Goal: Information Seeking & Learning: Learn about a topic

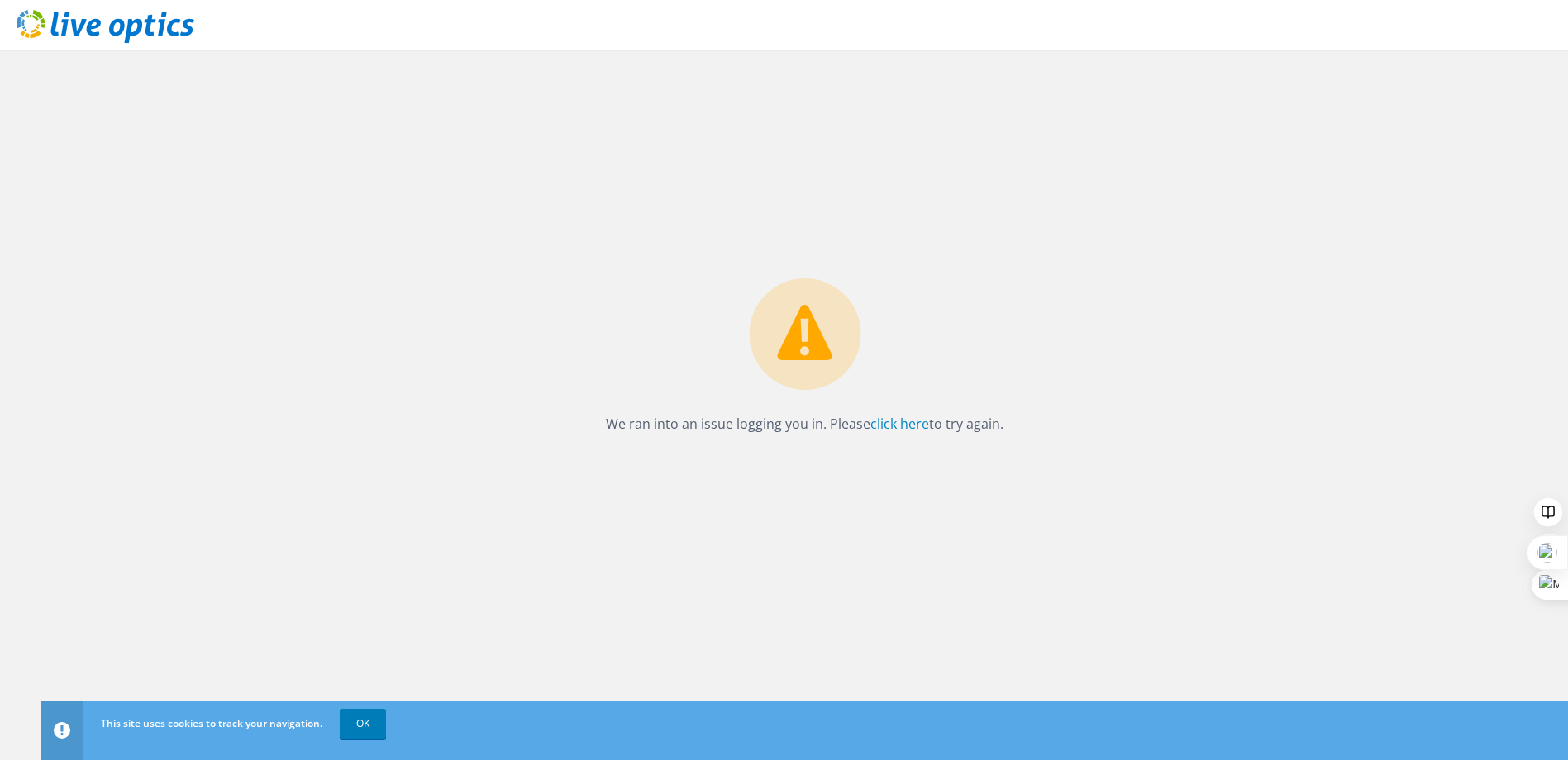
click at [896, 426] on link "click here" at bounding box center [900, 424] width 59 height 18
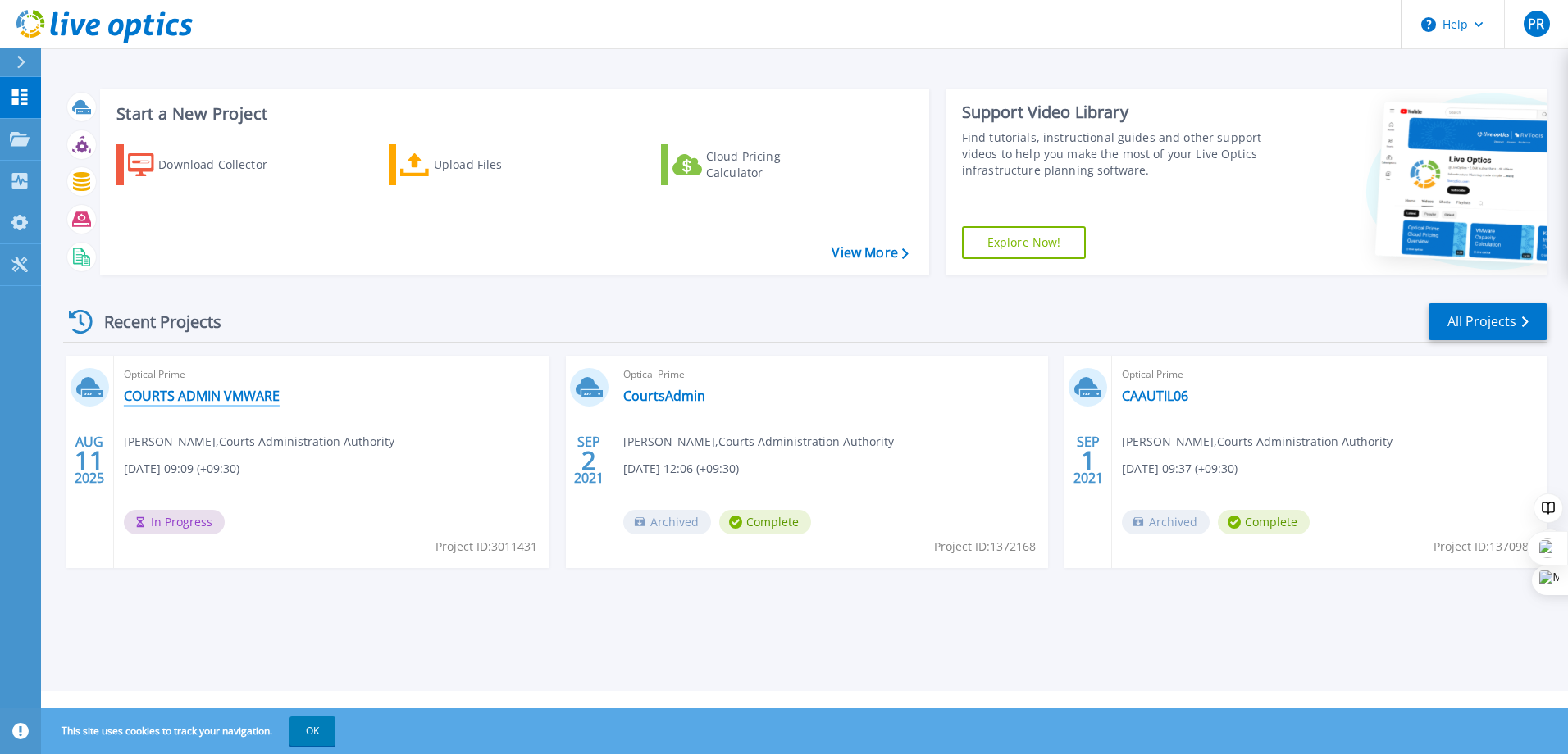
click at [240, 397] on link "COURTS ADMIN VMWARE" at bounding box center [202, 395] width 156 height 16
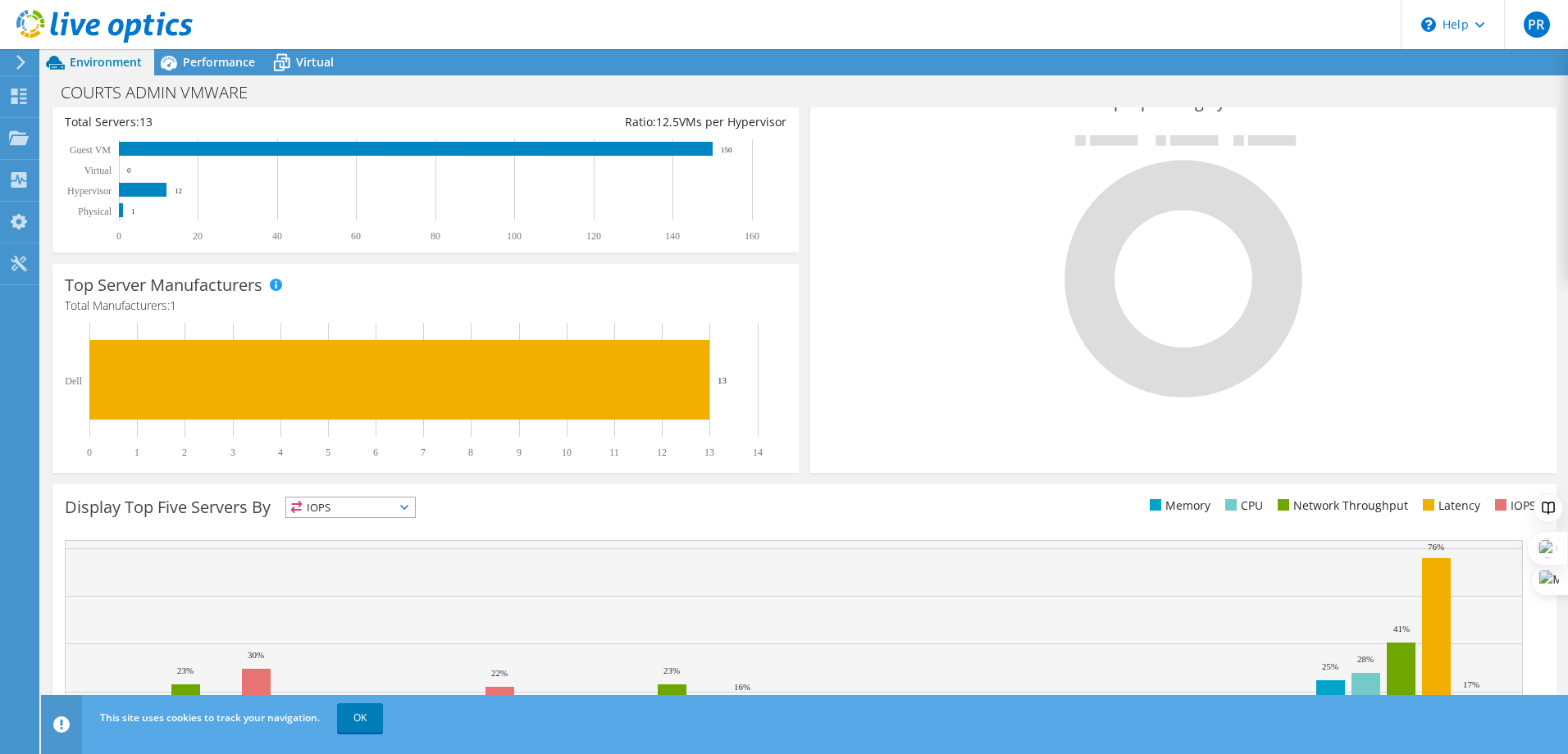
scroll to position [340, 0]
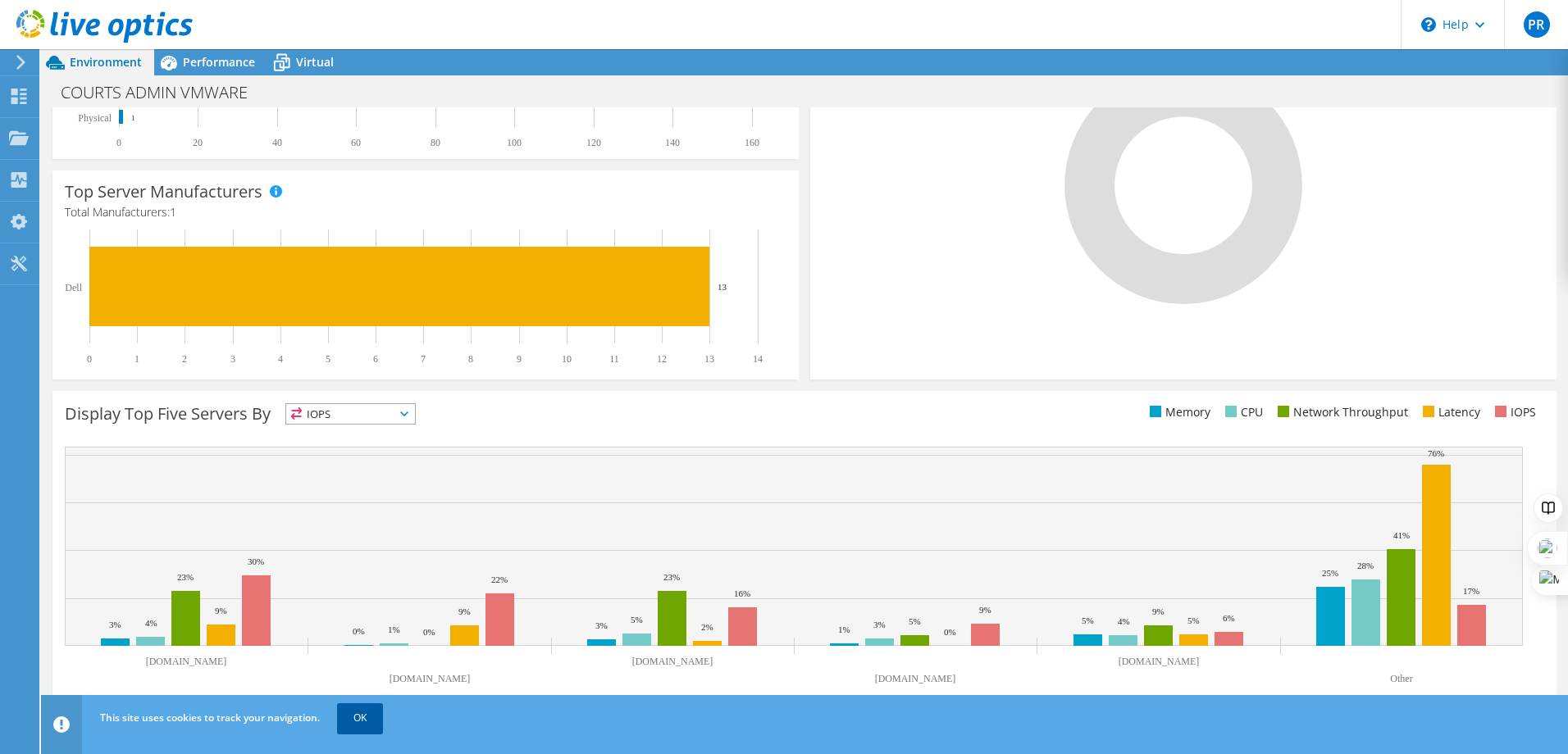
click at [359, 718] on link "OK" at bounding box center [360, 718] width 46 height 29
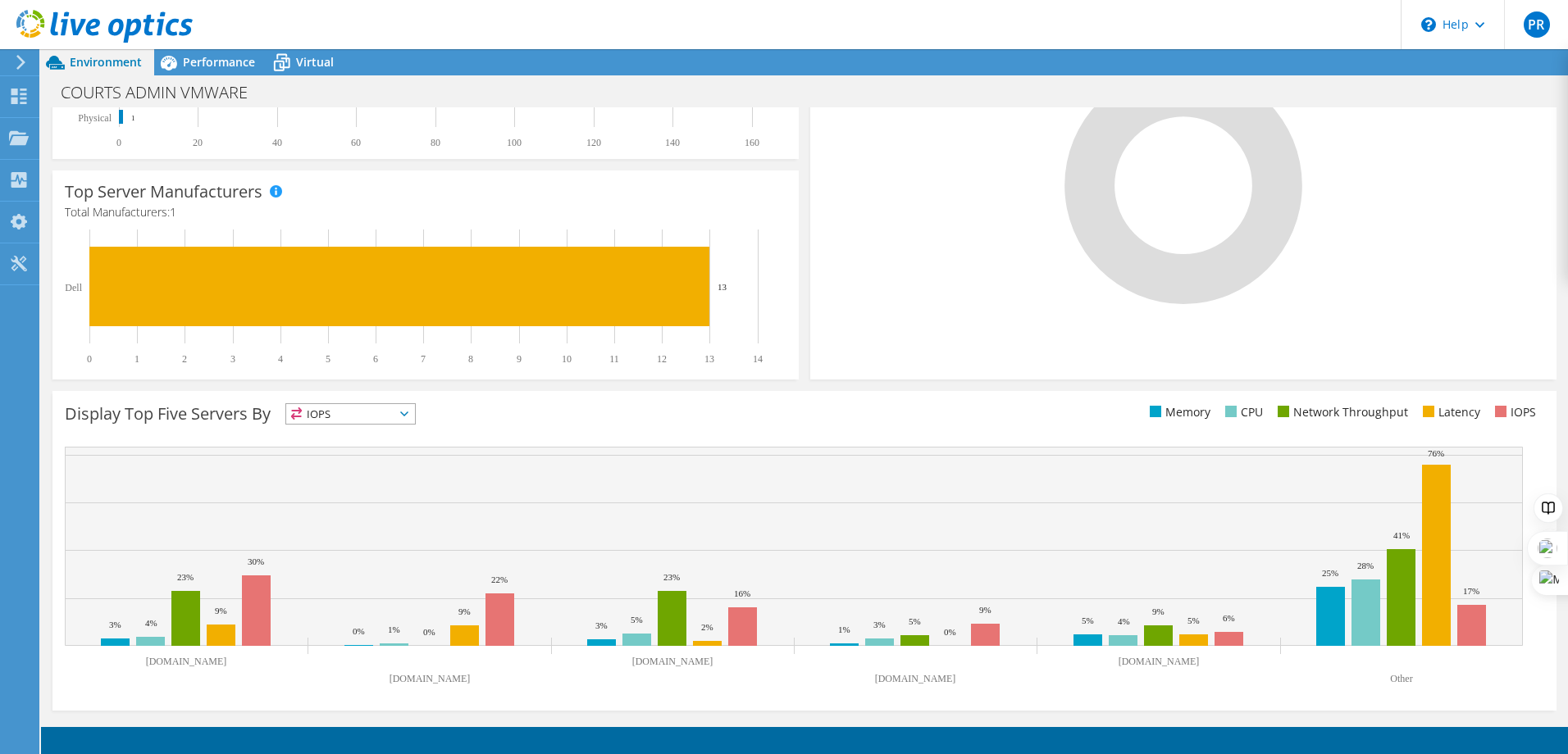
click at [949, 335] on div "Top Operating Systems Windows Linux VMware" at bounding box center [1183, 183] width 746 height 393
click at [208, 67] on span "Performance" at bounding box center [219, 62] width 72 height 15
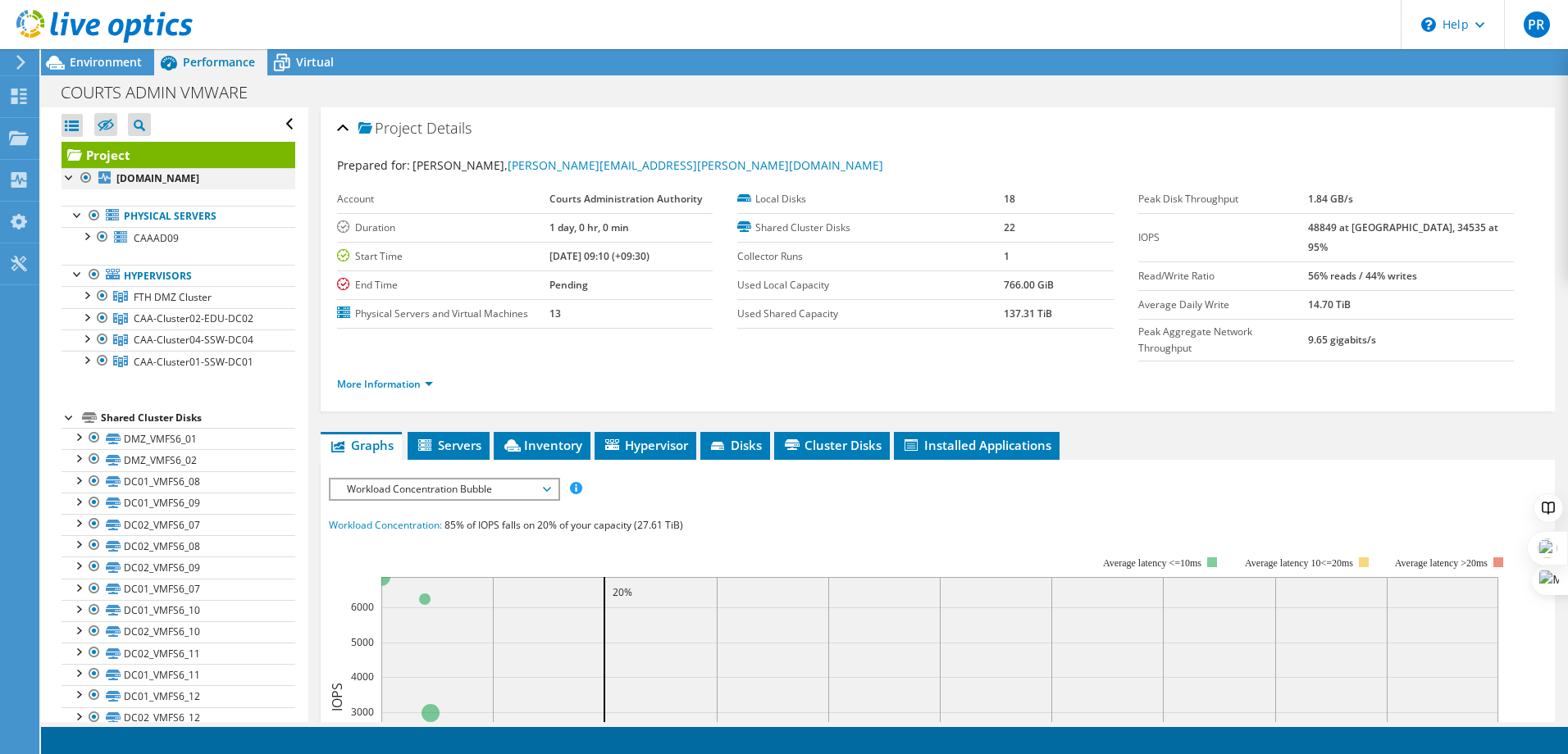
click at [68, 179] on div at bounding box center [69, 175] width 16 height 16
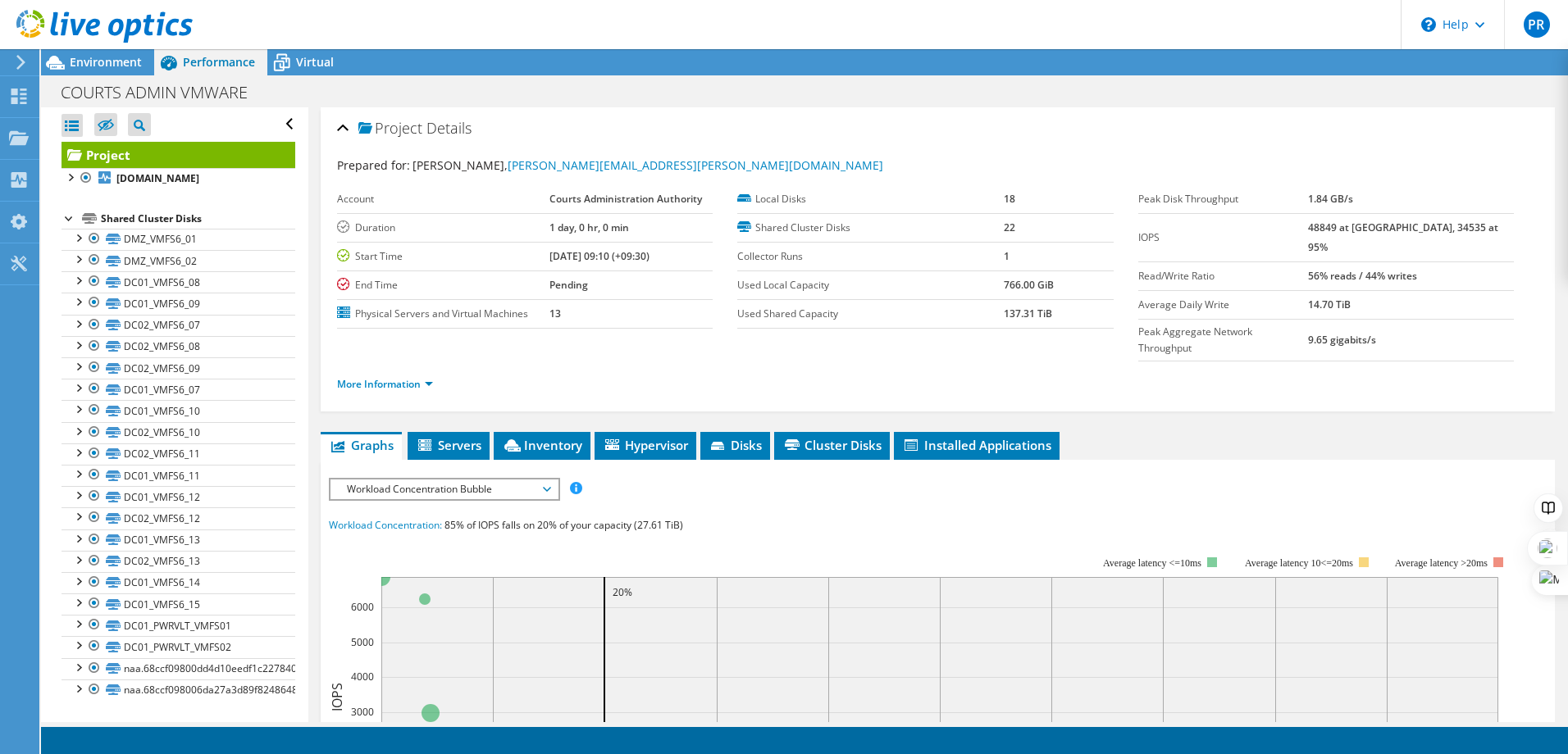
click at [71, 219] on div at bounding box center [69, 217] width 16 height 16
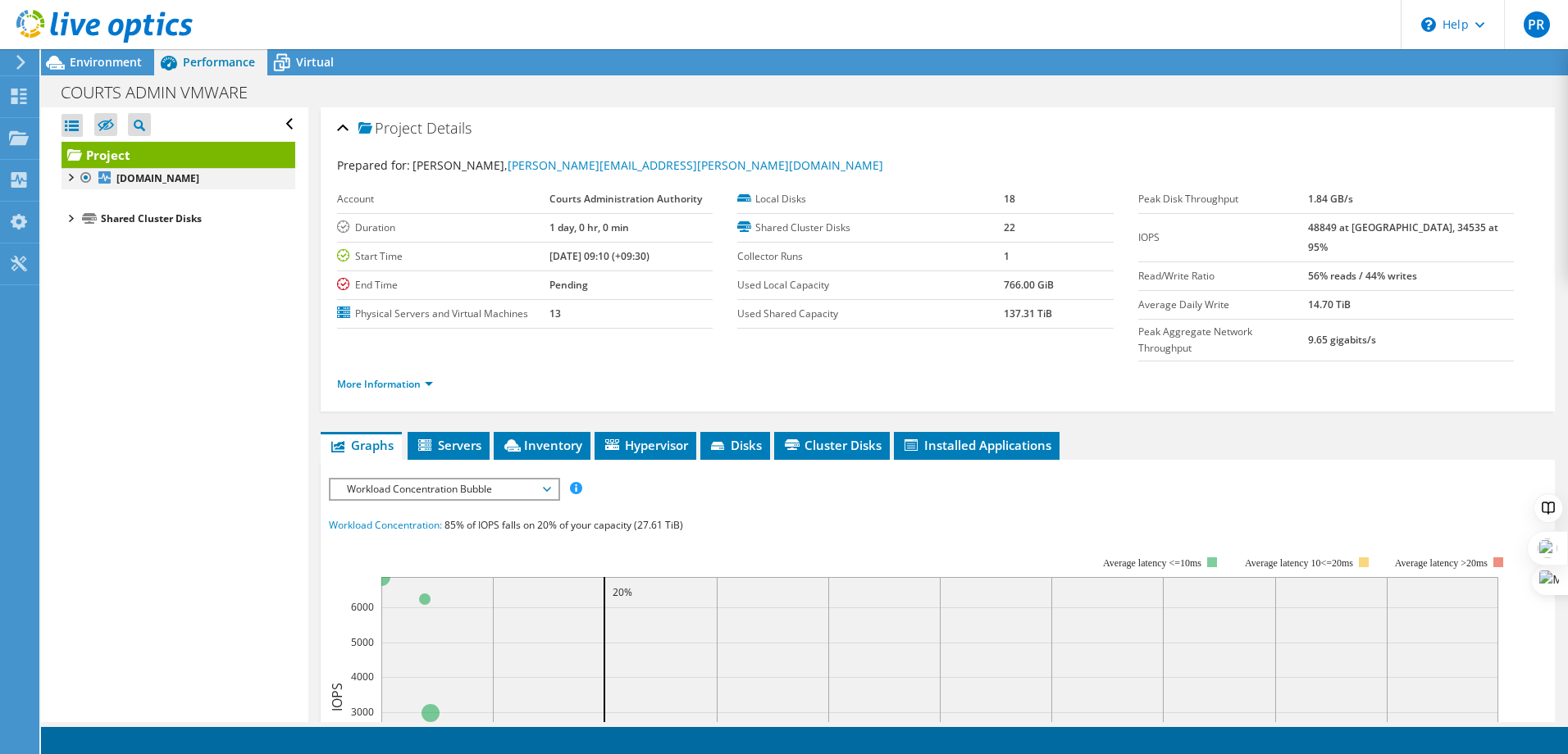
click at [74, 177] on div at bounding box center [69, 175] width 16 height 16
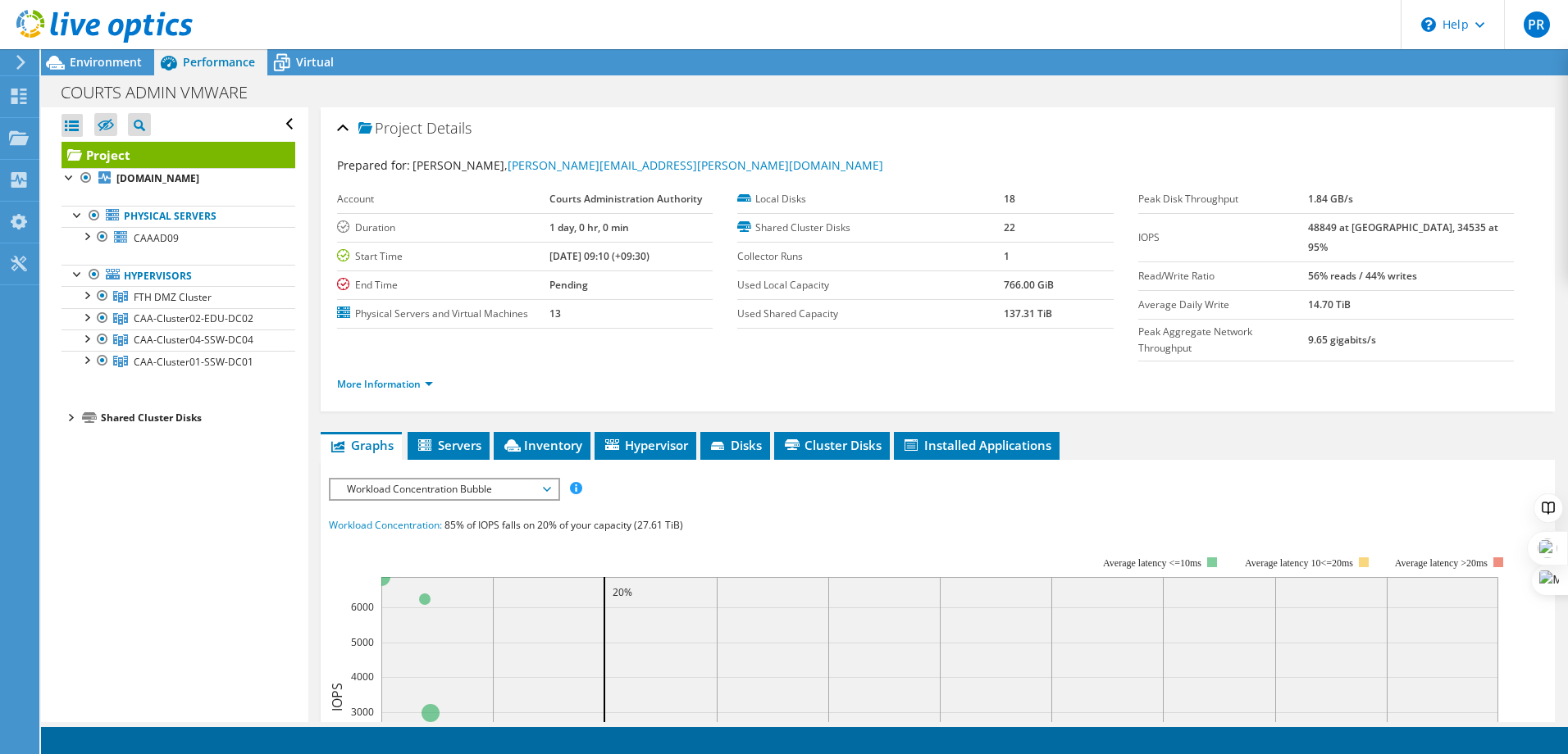
click at [73, 415] on div at bounding box center [69, 416] width 16 height 16
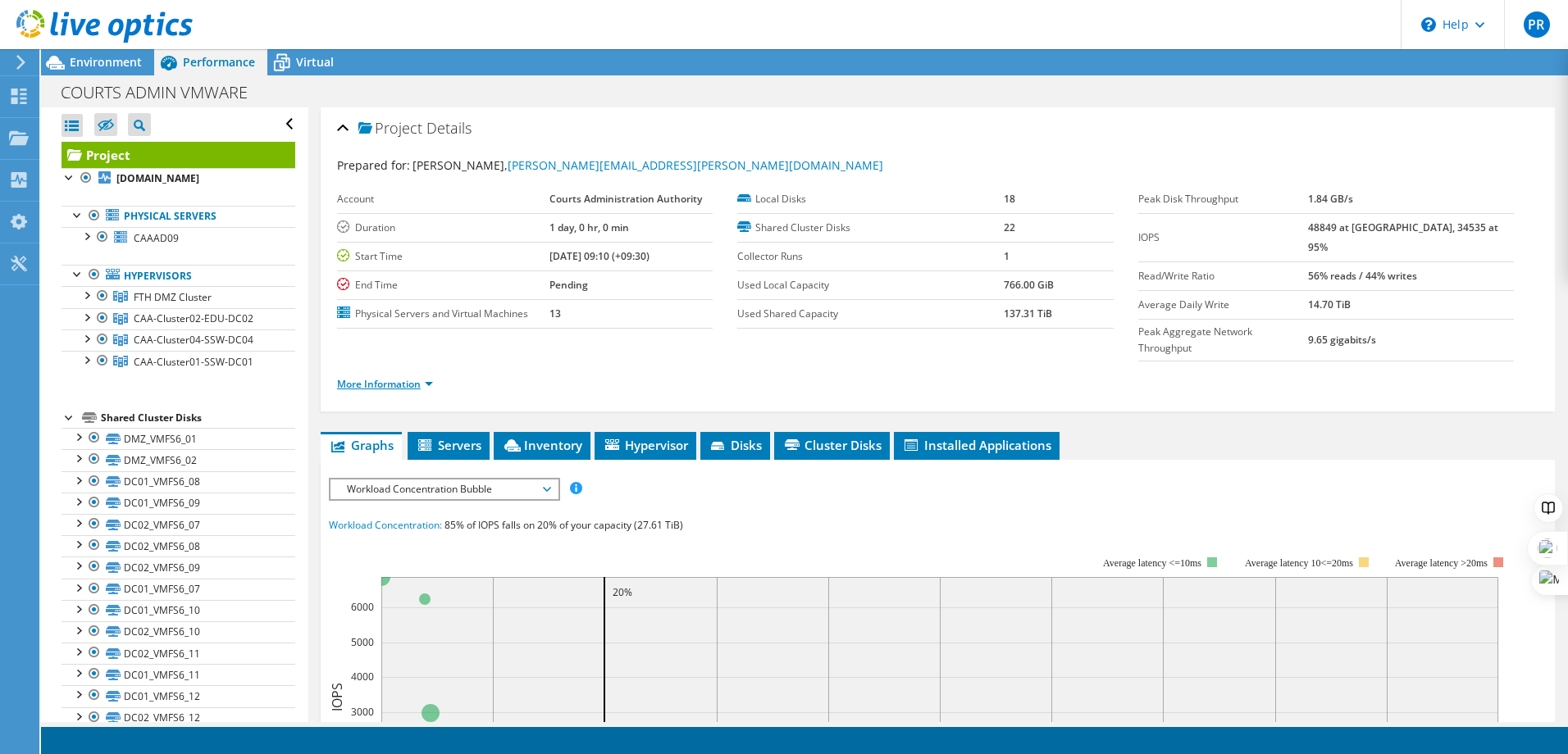
click at [369, 377] on link "More Information" at bounding box center [385, 384] width 96 height 14
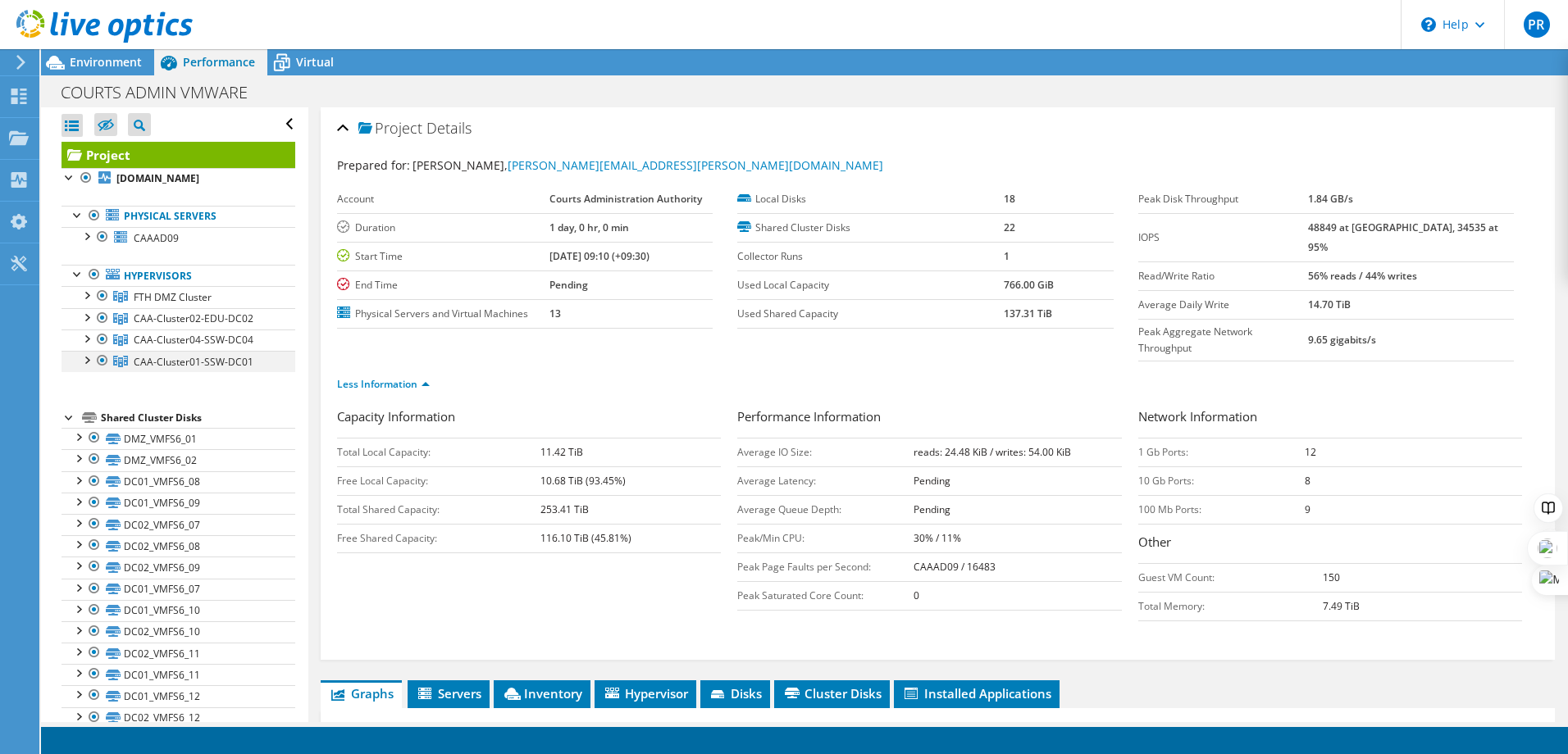
click at [88, 360] on div at bounding box center [86, 359] width 16 height 16
click at [89, 335] on div at bounding box center [86, 337] width 16 height 16
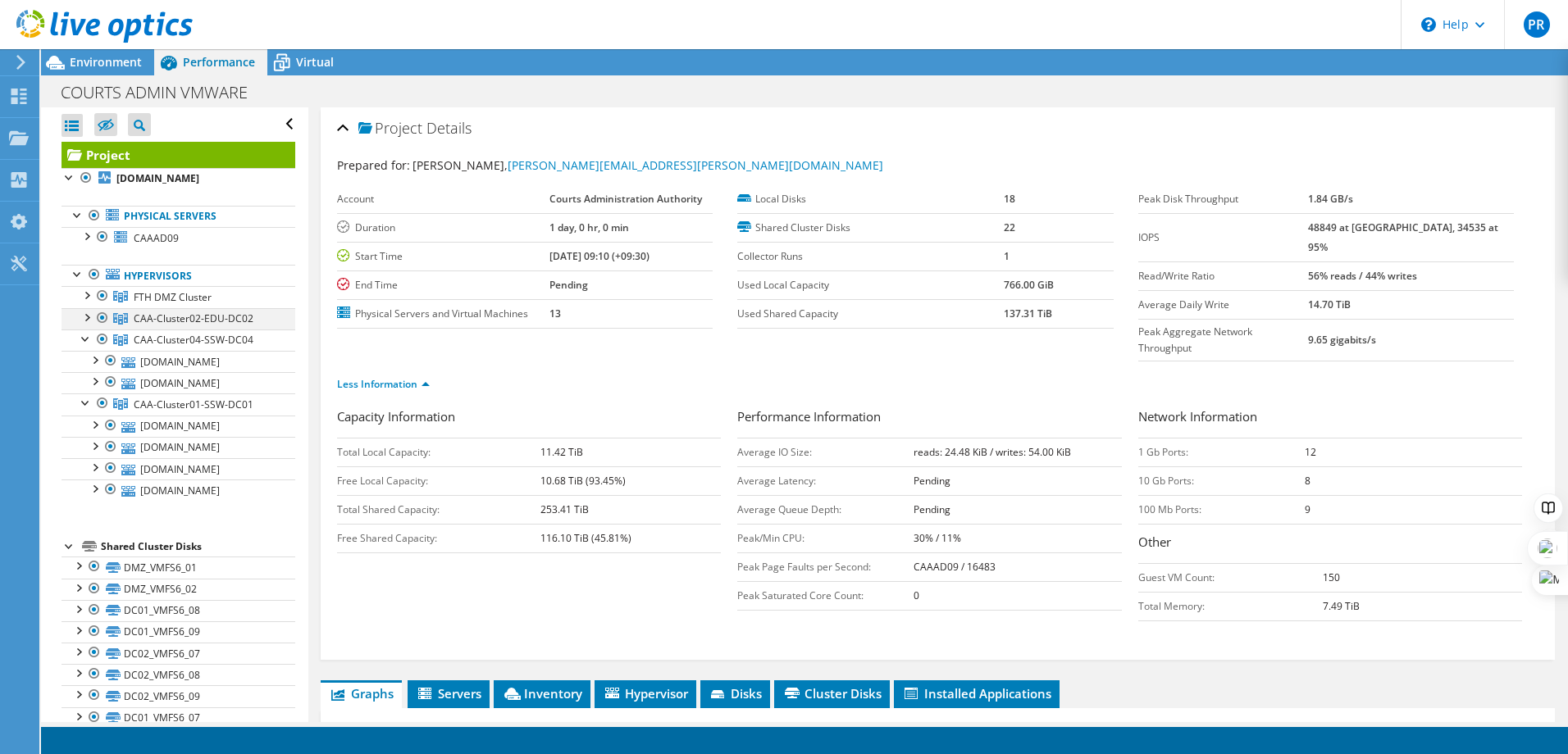
click at [88, 318] on div at bounding box center [86, 316] width 16 height 16
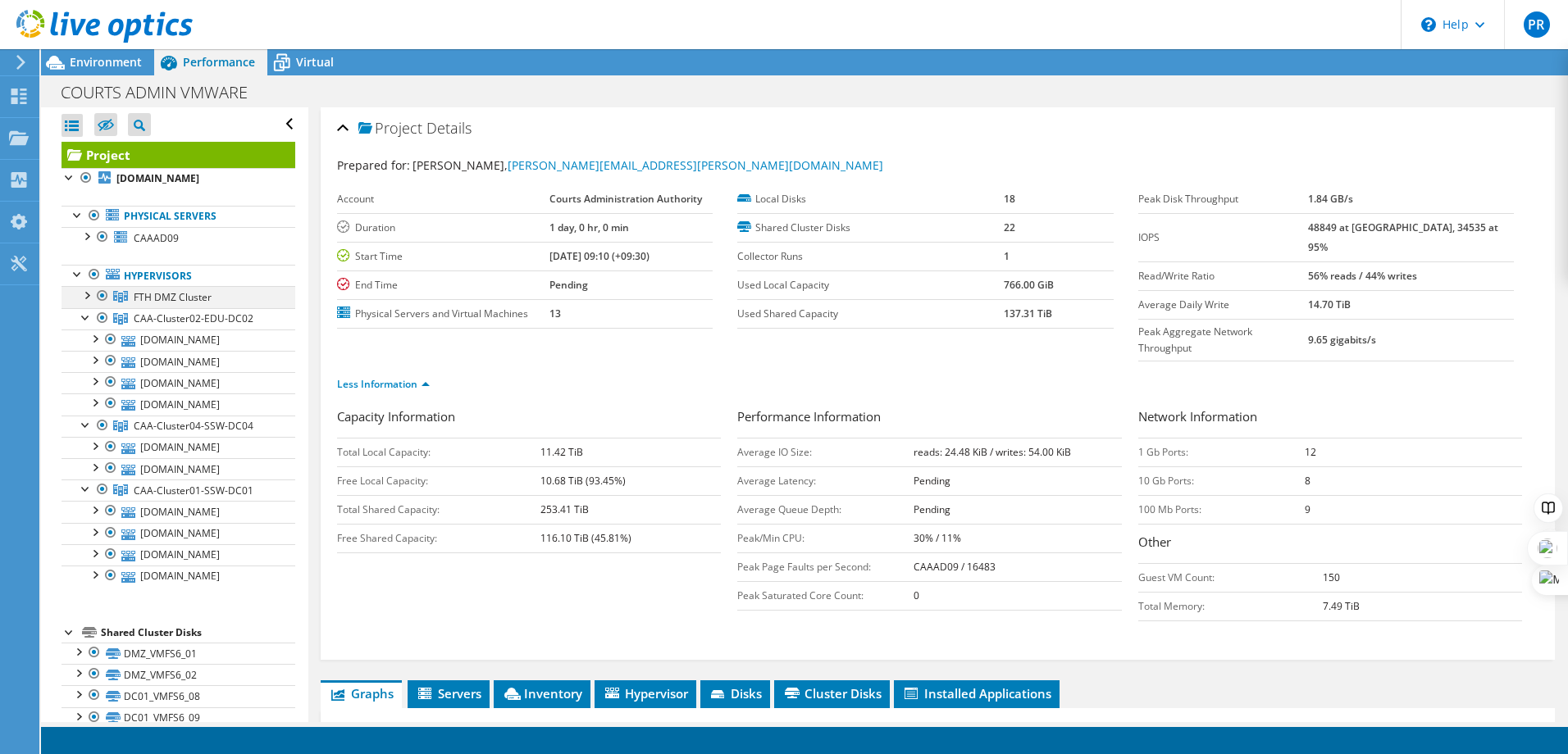
click at [88, 298] on div at bounding box center [86, 294] width 16 height 16
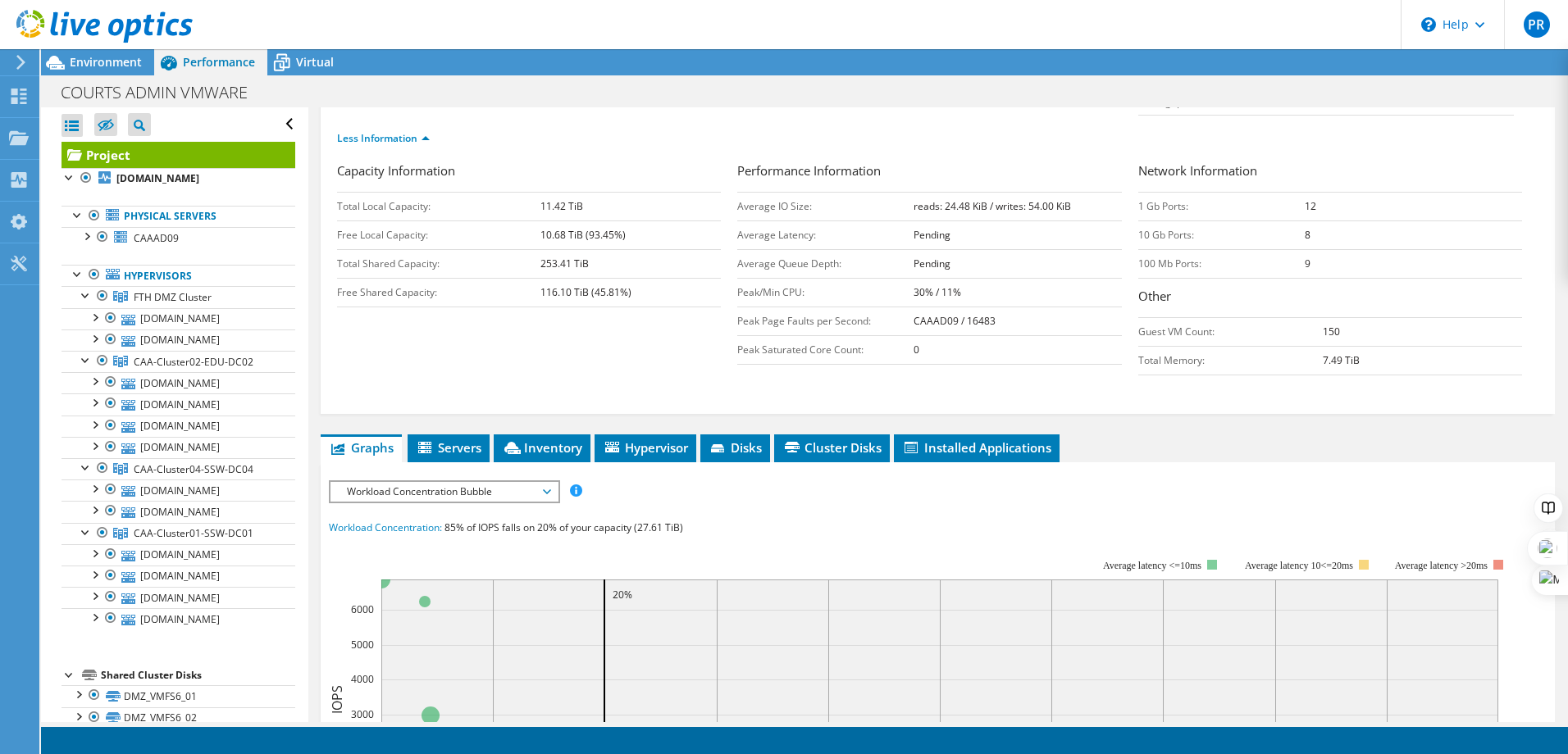
scroll to position [410, 0]
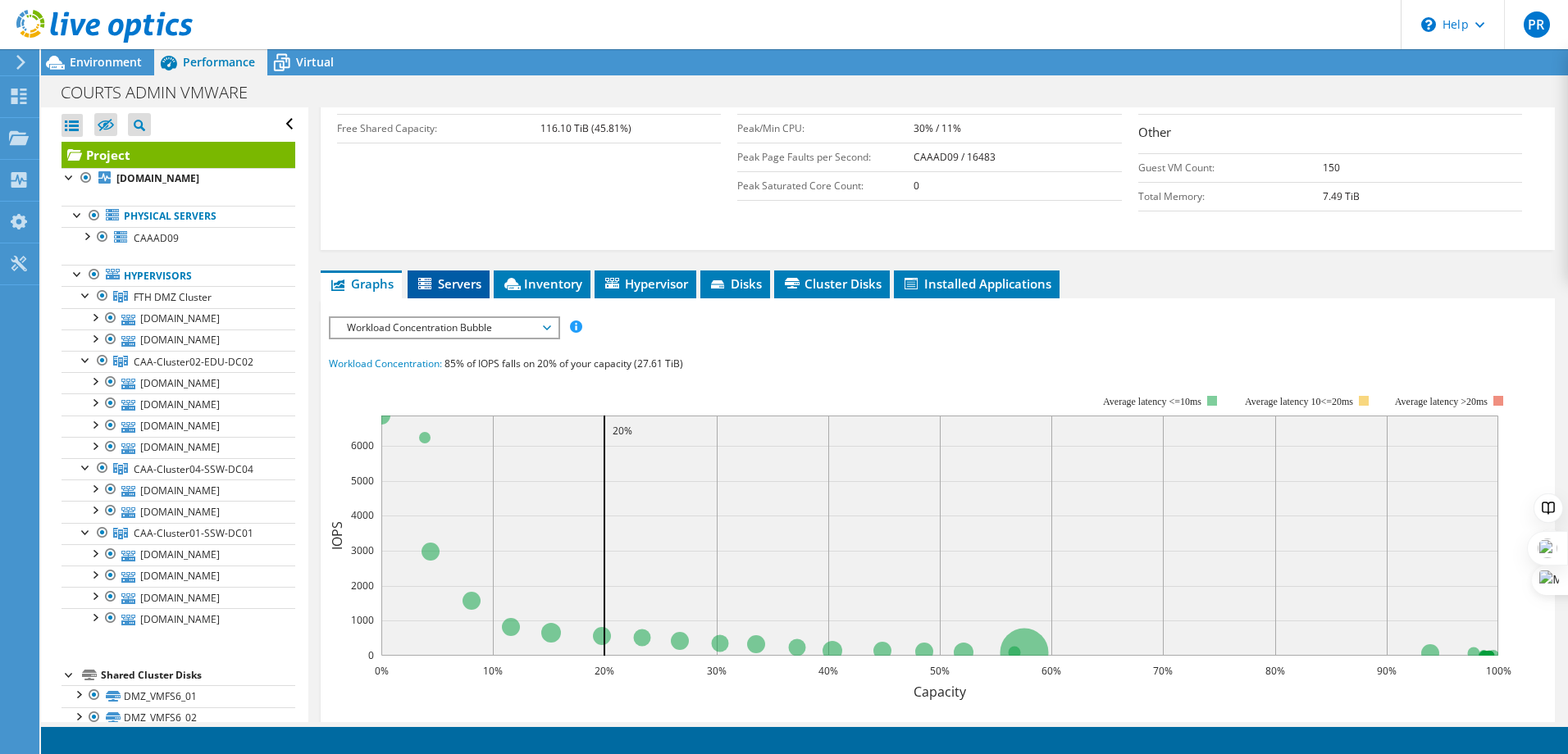
click at [459, 276] on span "Servers" at bounding box center [448, 283] width 66 height 16
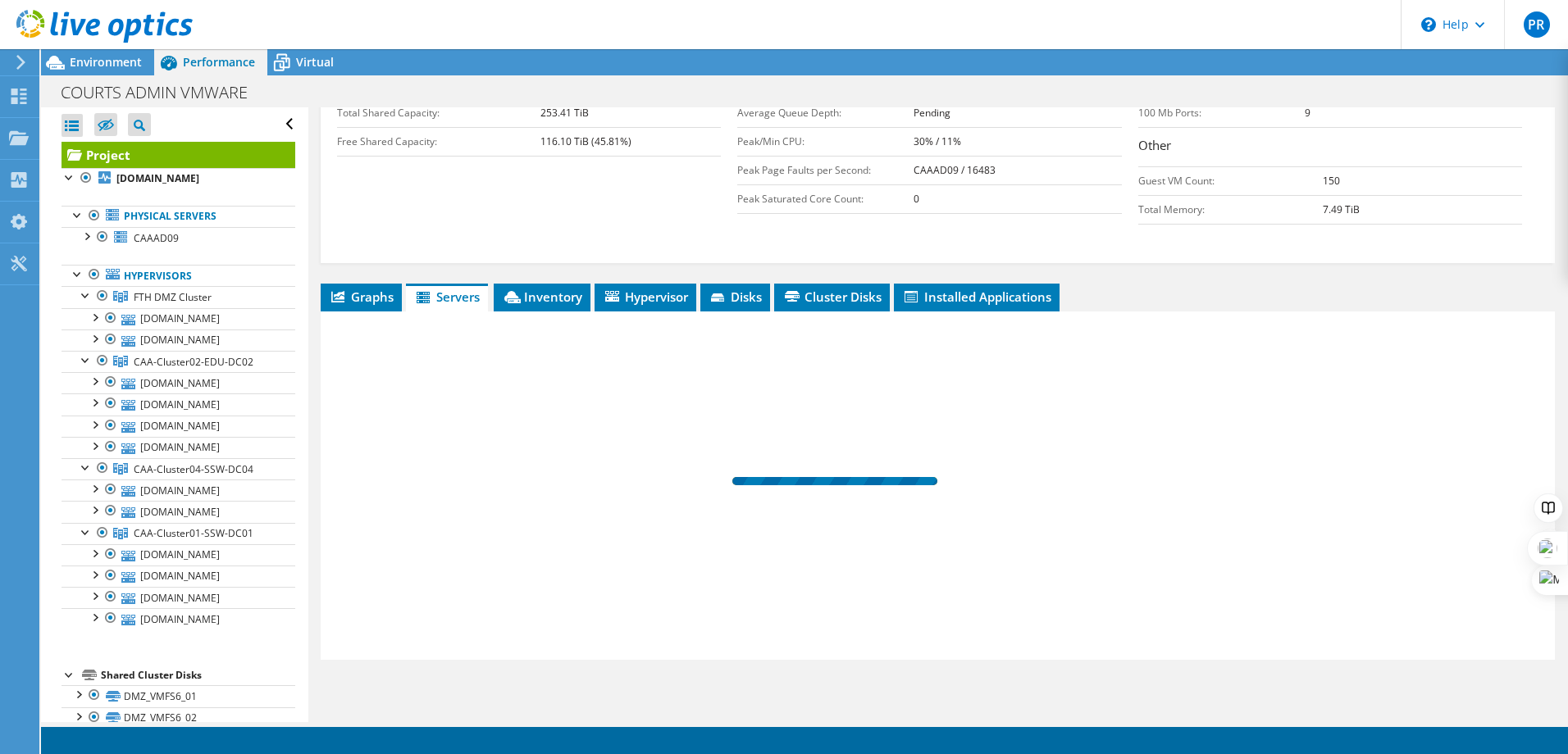
scroll to position [364, 0]
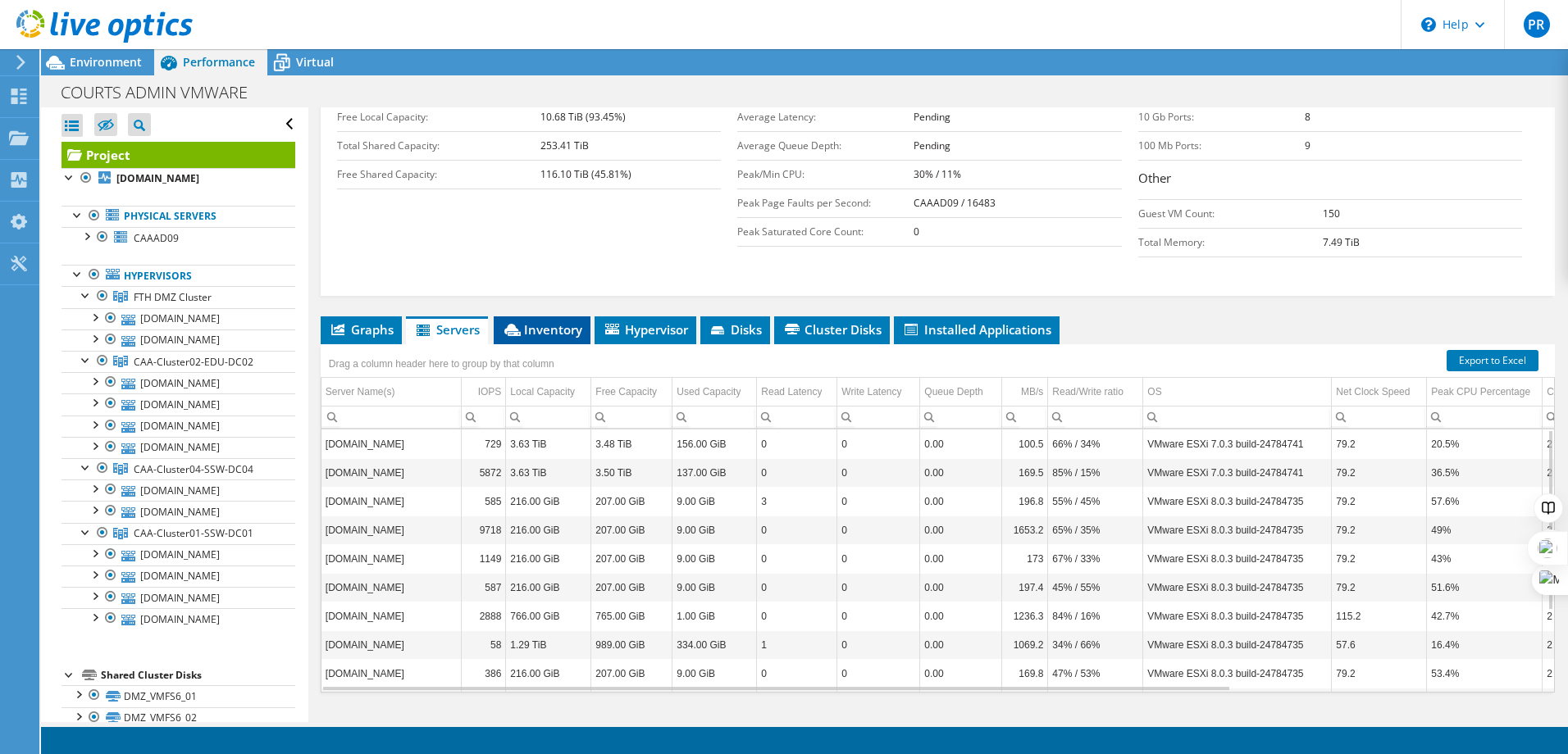
click at [565, 322] on span "Inventory" at bounding box center [542, 330] width 80 height 16
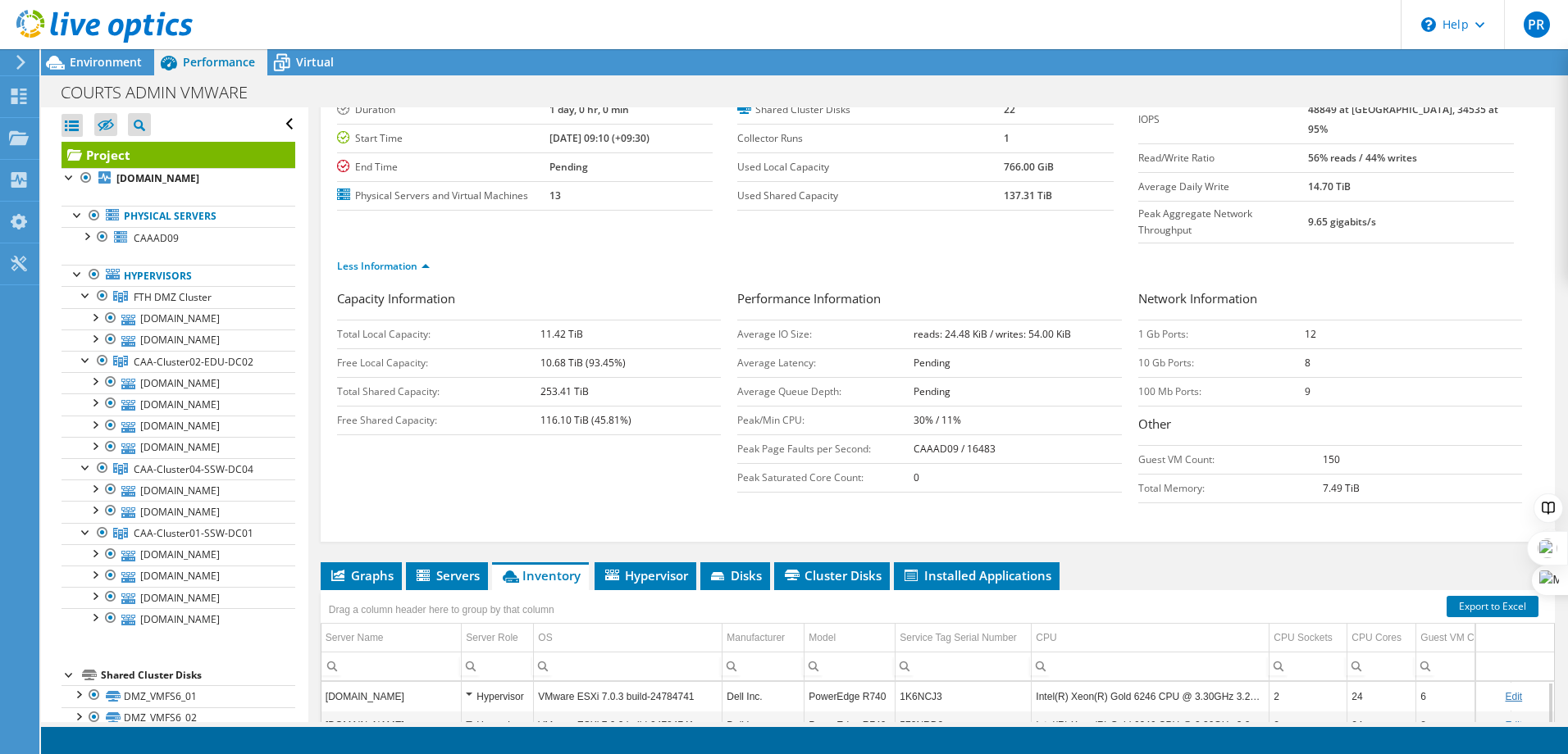
scroll to position [282, 0]
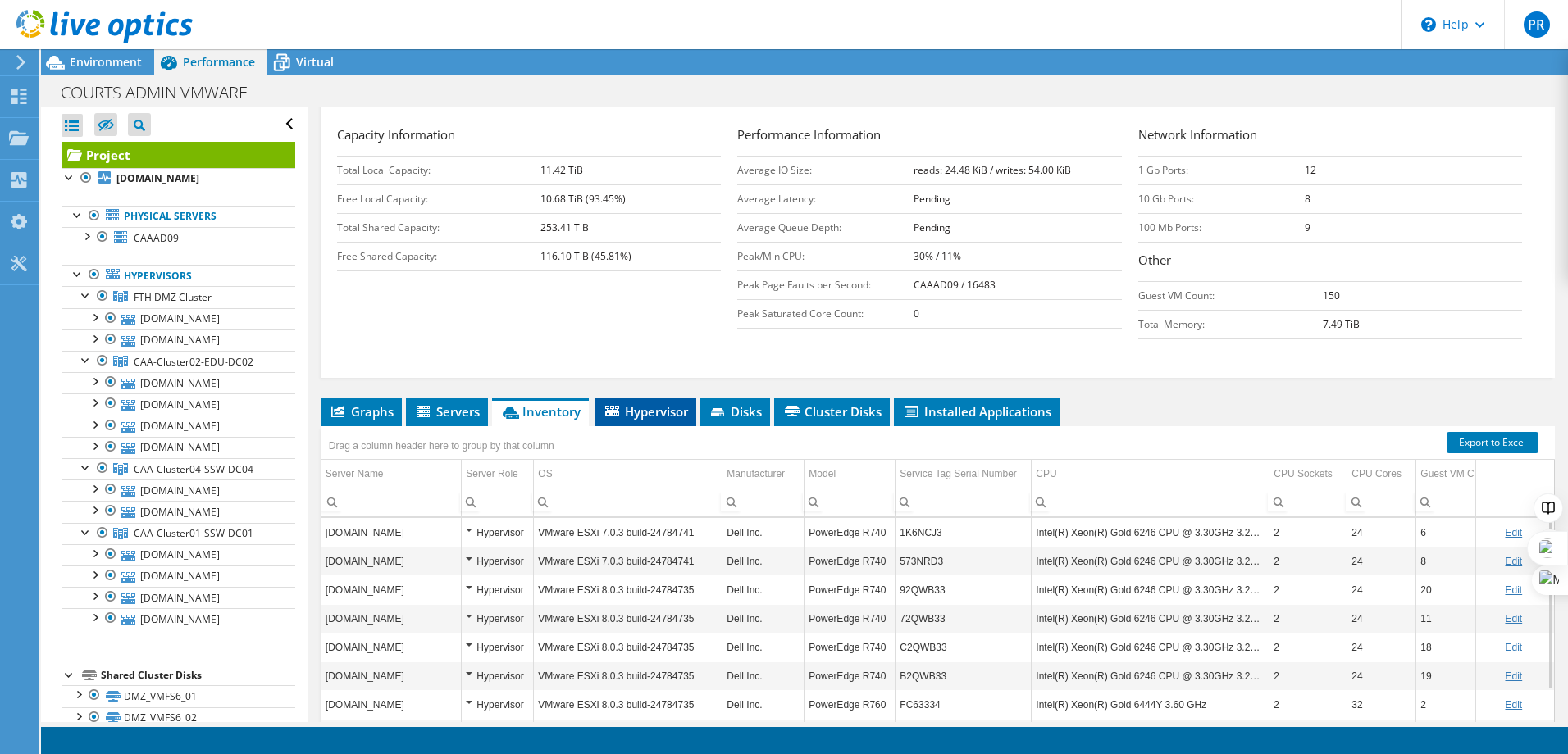
click at [650, 403] on span "Hypervisor" at bounding box center [645, 411] width 86 height 16
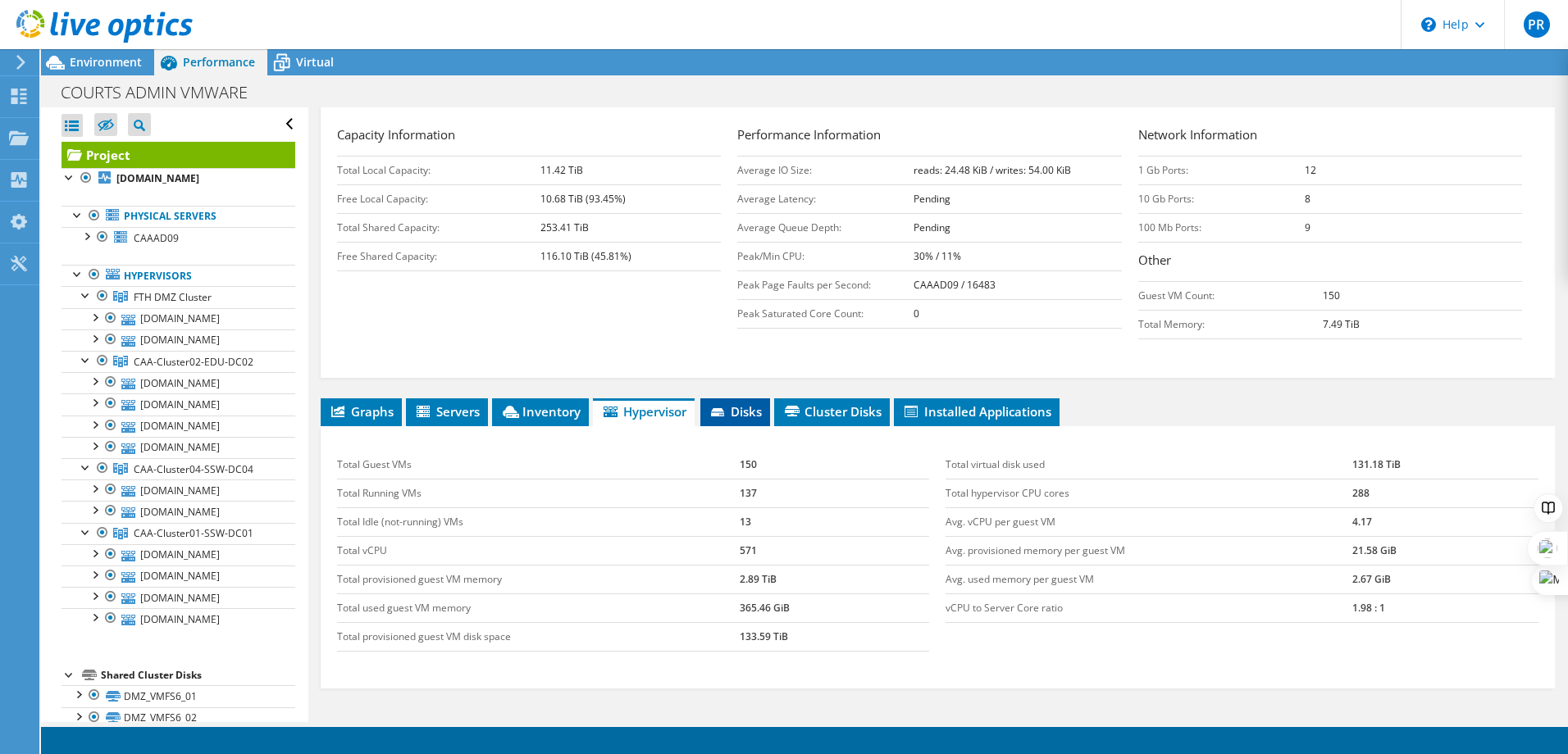
click at [742, 403] on span "Disks" at bounding box center [735, 411] width 53 height 16
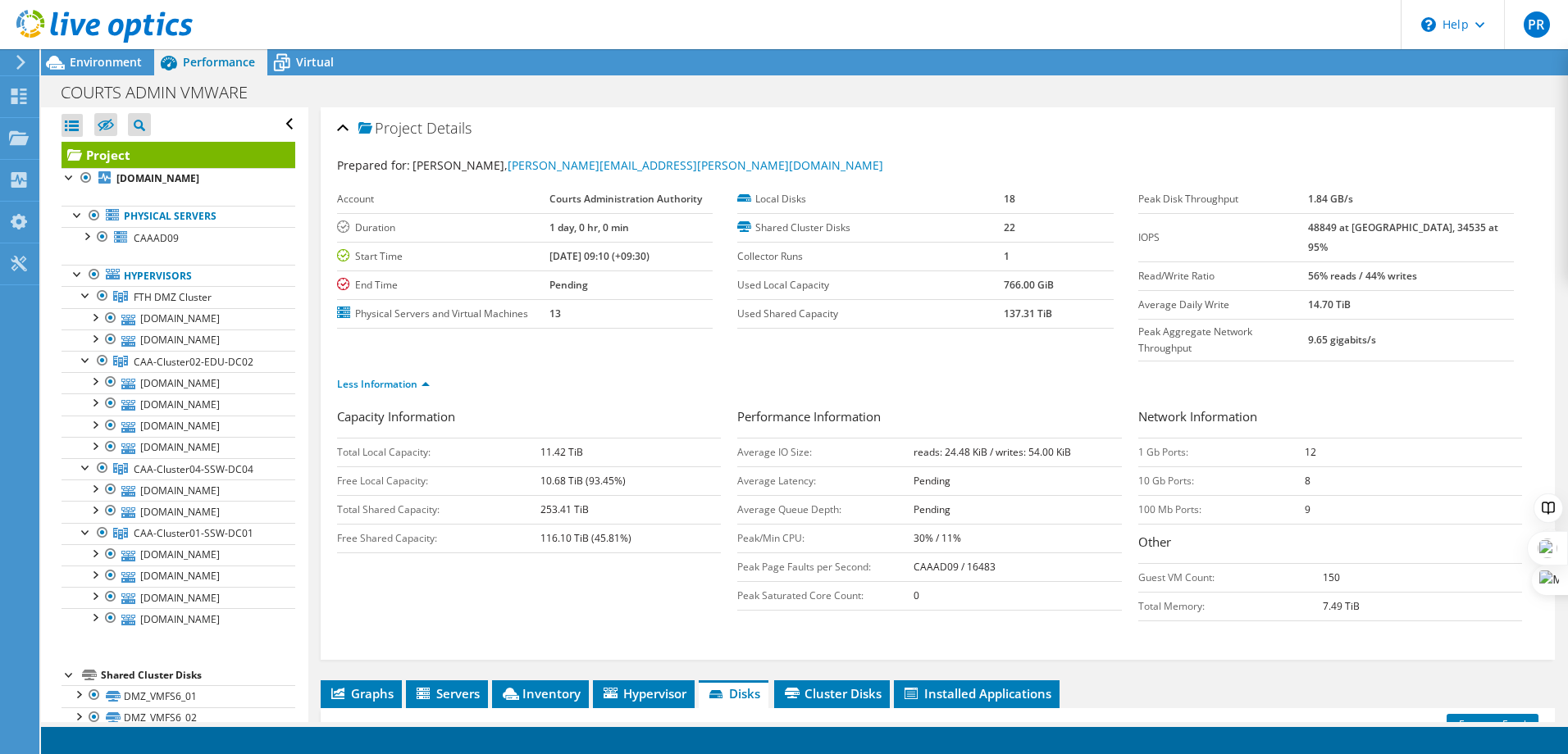
scroll to position [246, 0]
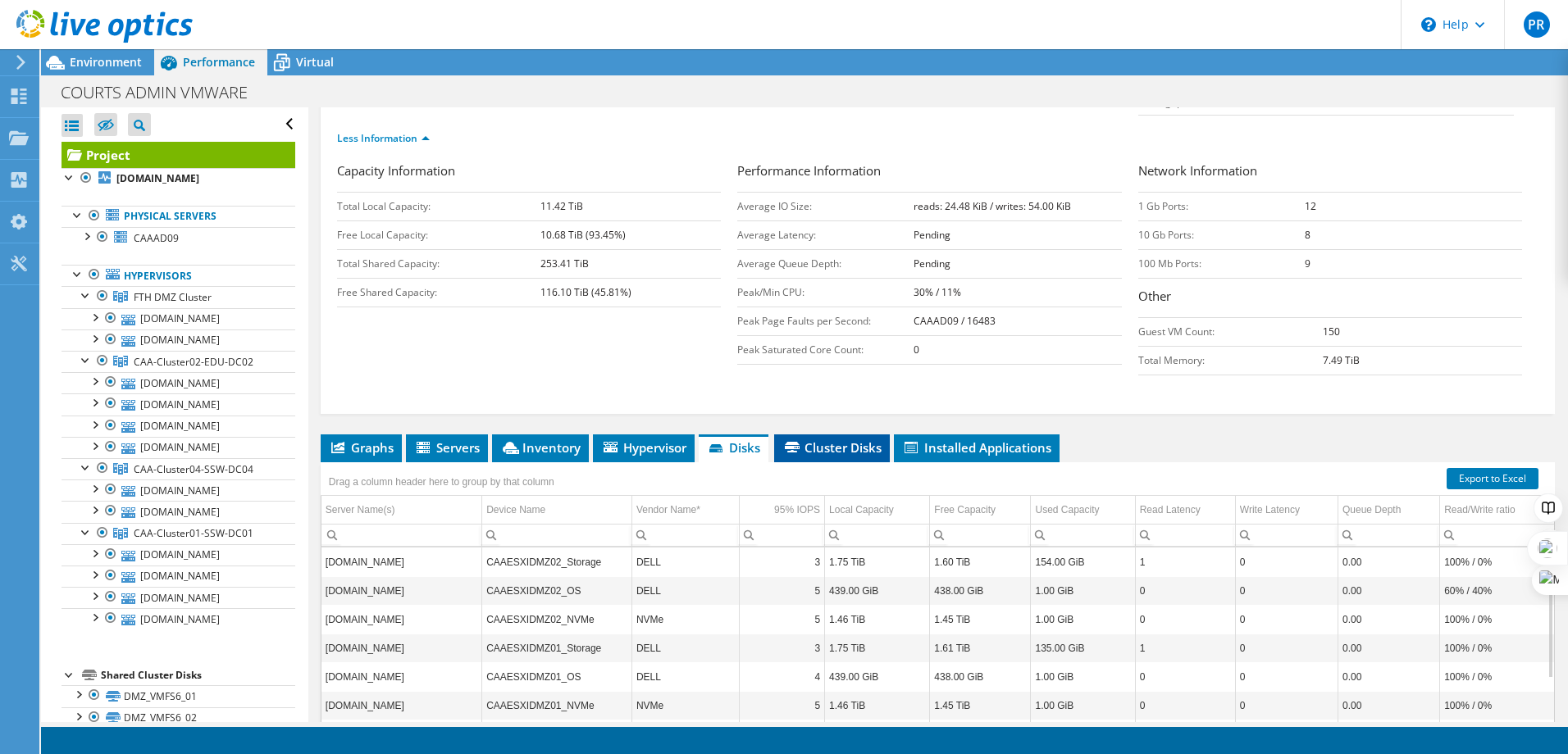
click at [829, 439] on span "Cluster Disks" at bounding box center [832, 447] width 99 height 16
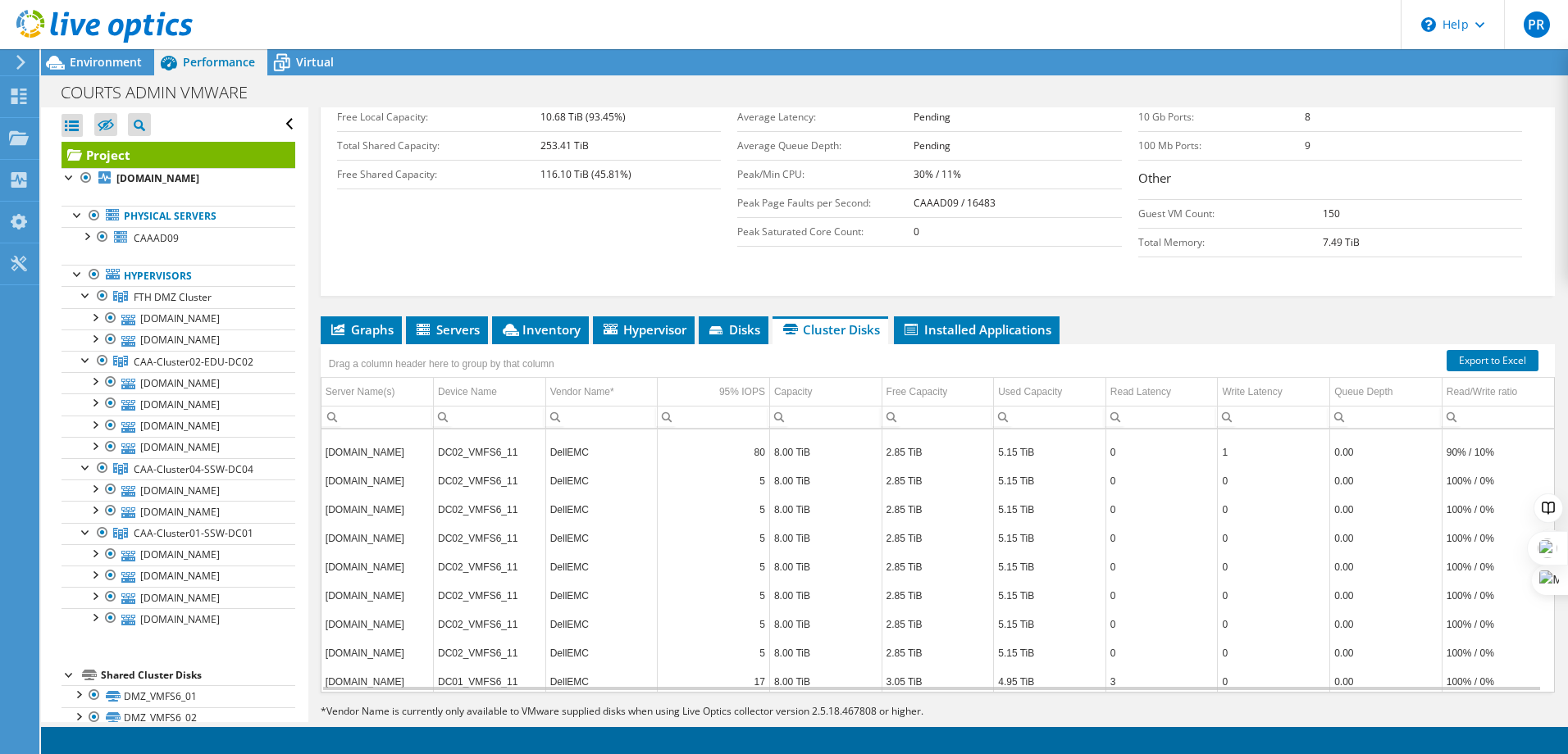
scroll to position [2558, 0]
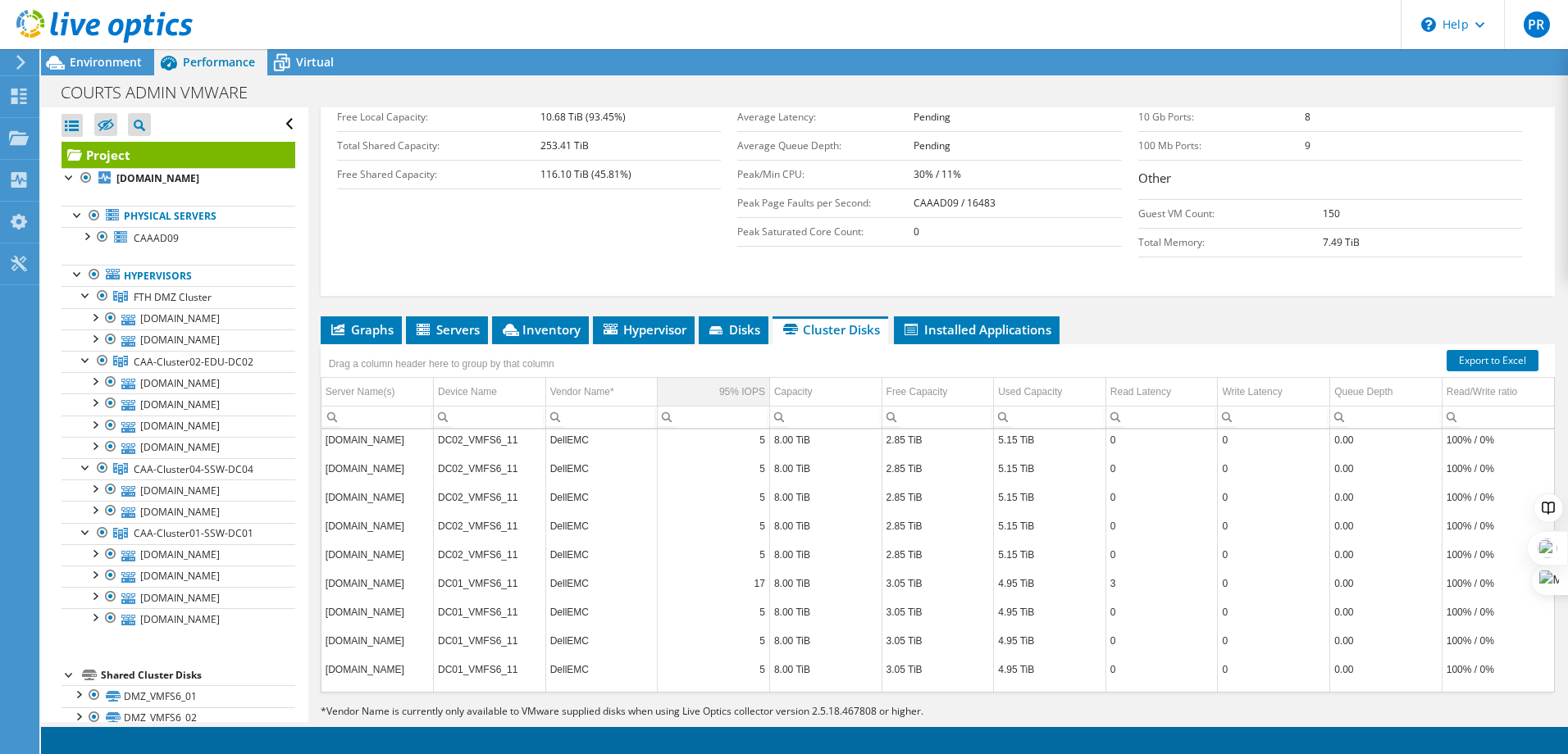
click at [736, 382] on div "95% IOPS" at bounding box center [742, 391] width 46 height 20
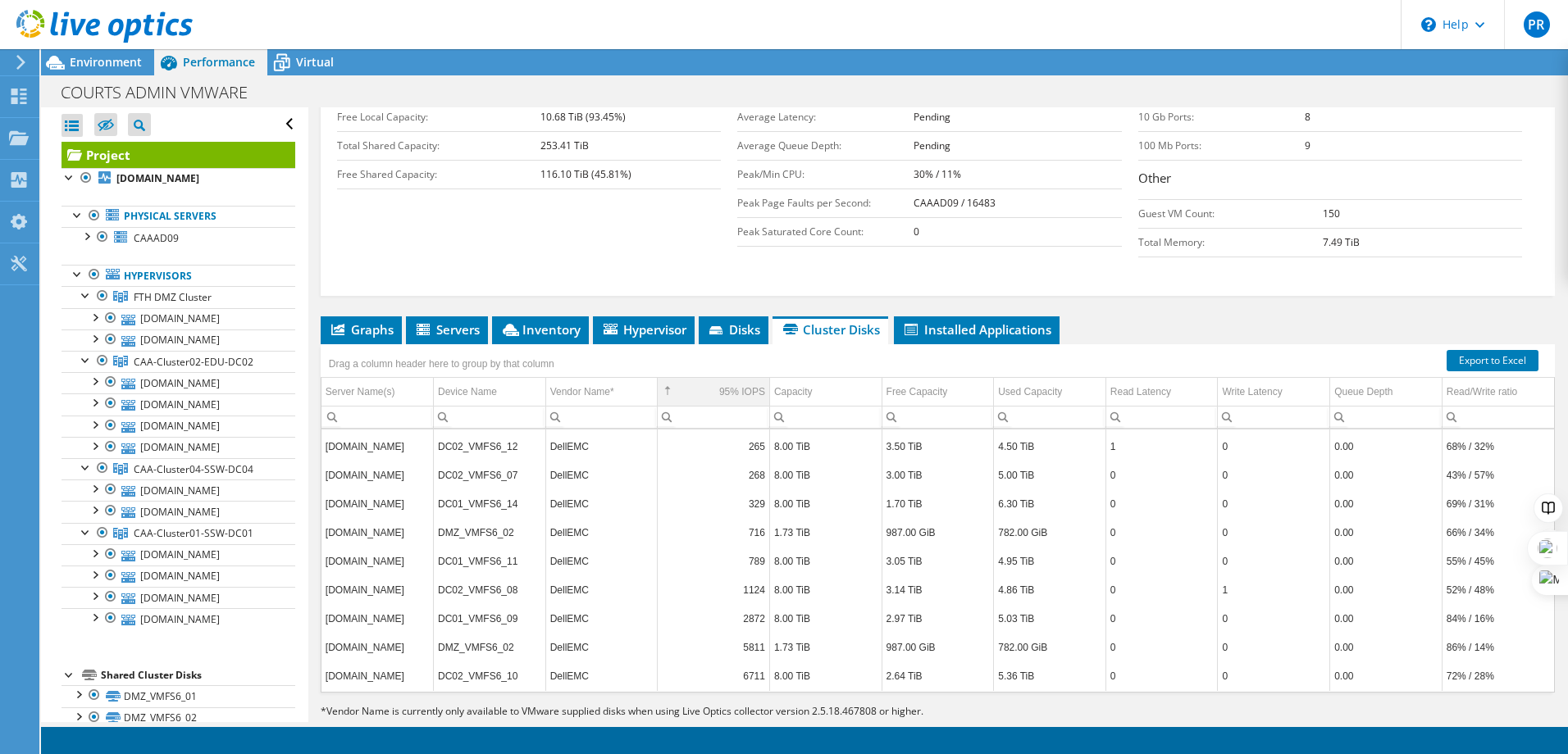
click at [663, 385] on span "95% IOPS Column" at bounding box center [667, 390] width 11 height 11
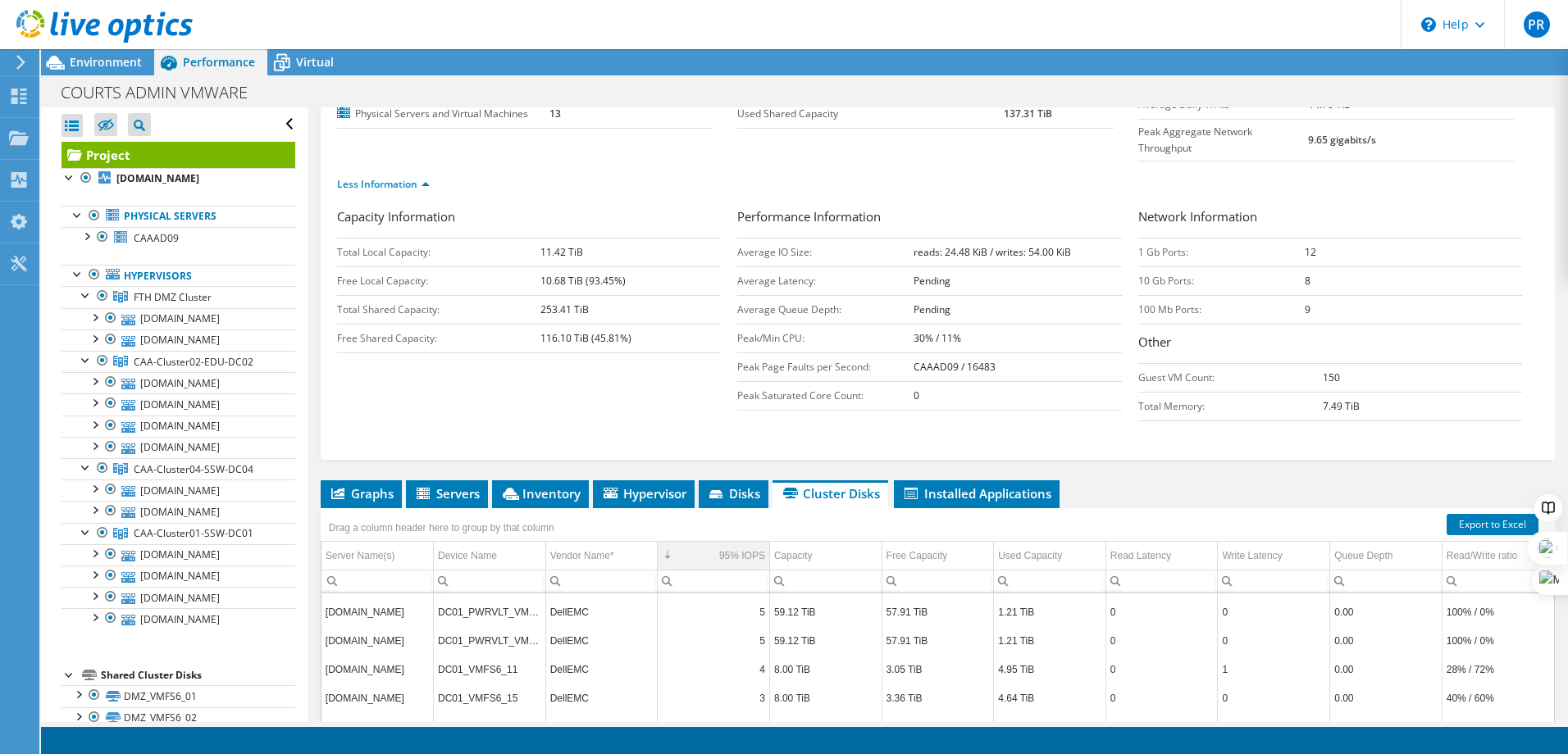
scroll to position [282, 0]
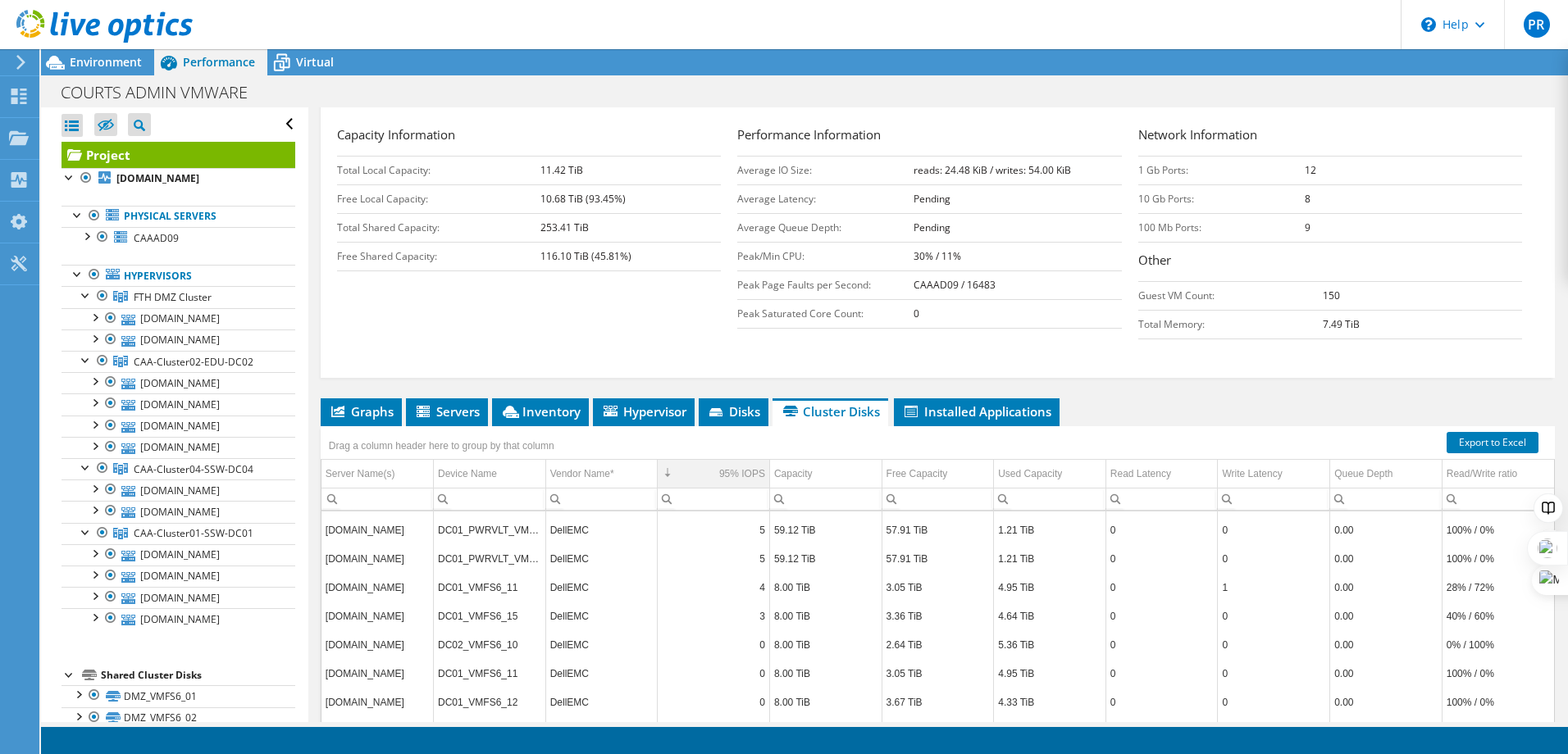
click at [706, 516] on td "5" at bounding box center [713, 531] width 112 height 29
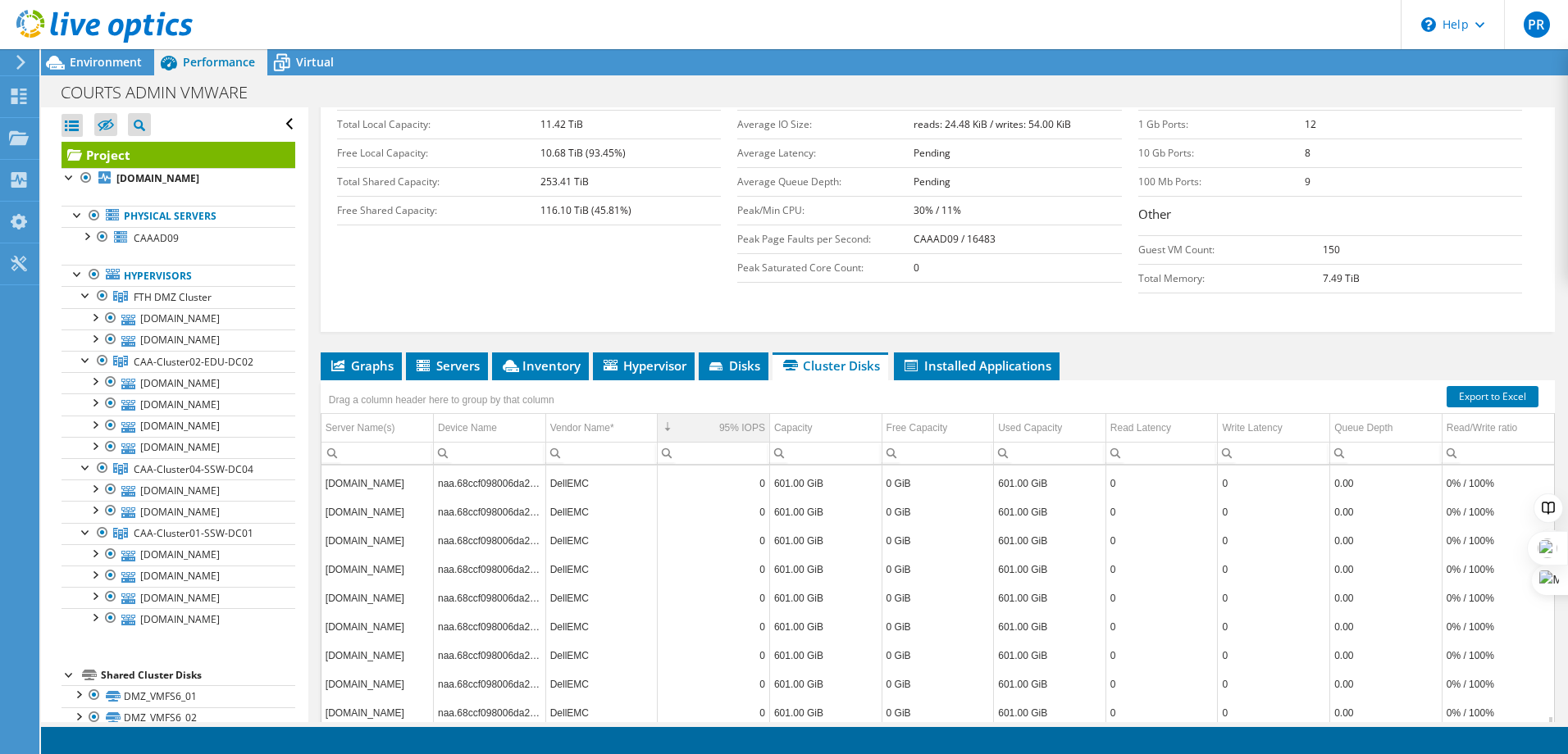
scroll to position [364, 0]
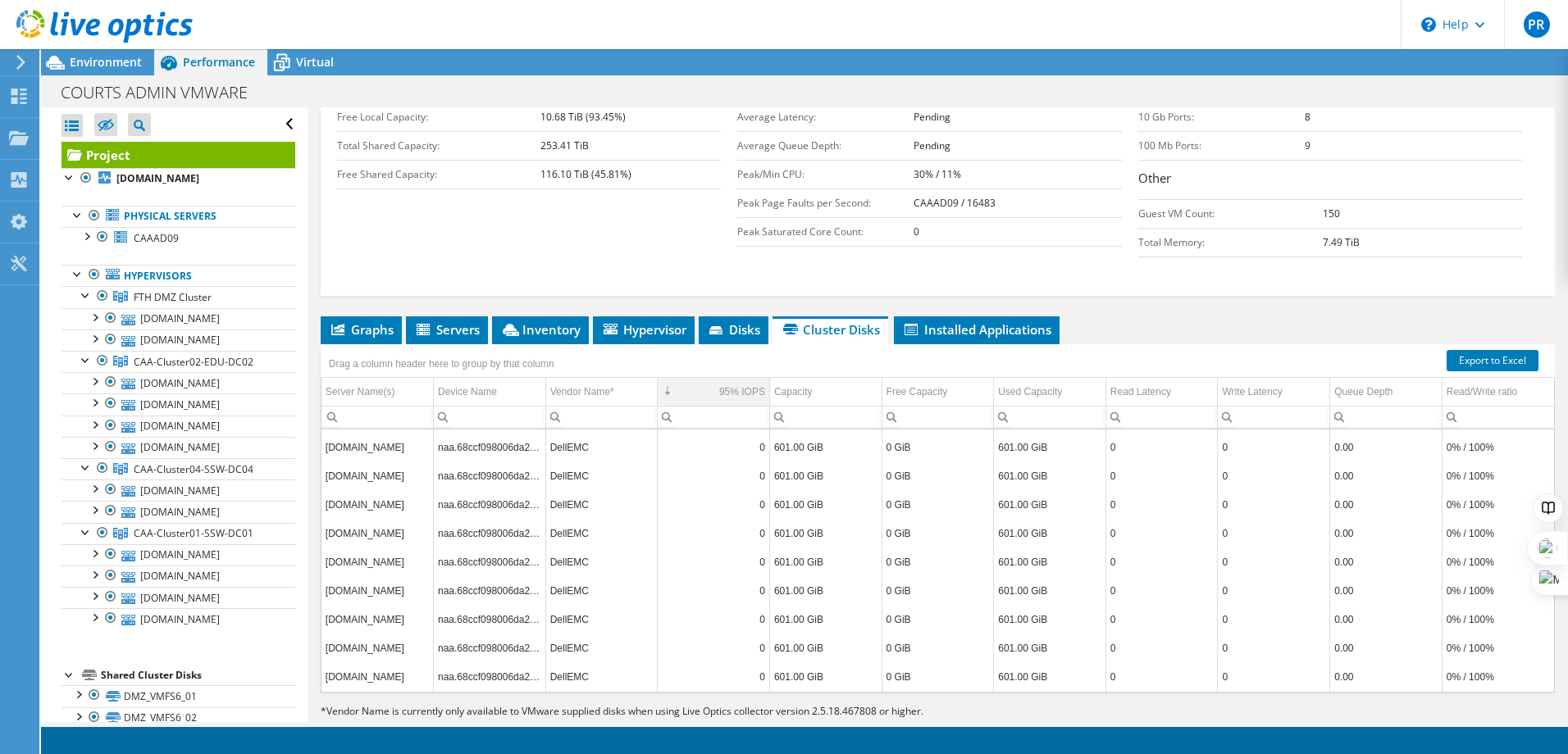
click at [1530, 531] on div at bounding box center [1548, 534] width 39 height 102
click at [1533, 532] on icon at bounding box center [1530, 531] width 13 height 13
click at [1458, 594] on div "Disable for this site" at bounding box center [1461, 593] width 145 height 29
click at [1498, 566] on icon at bounding box center [1496, 566] width 13 height 13
click at [1499, 632] on div "Disable for this site" at bounding box center [1488, 634] width 127 height 29
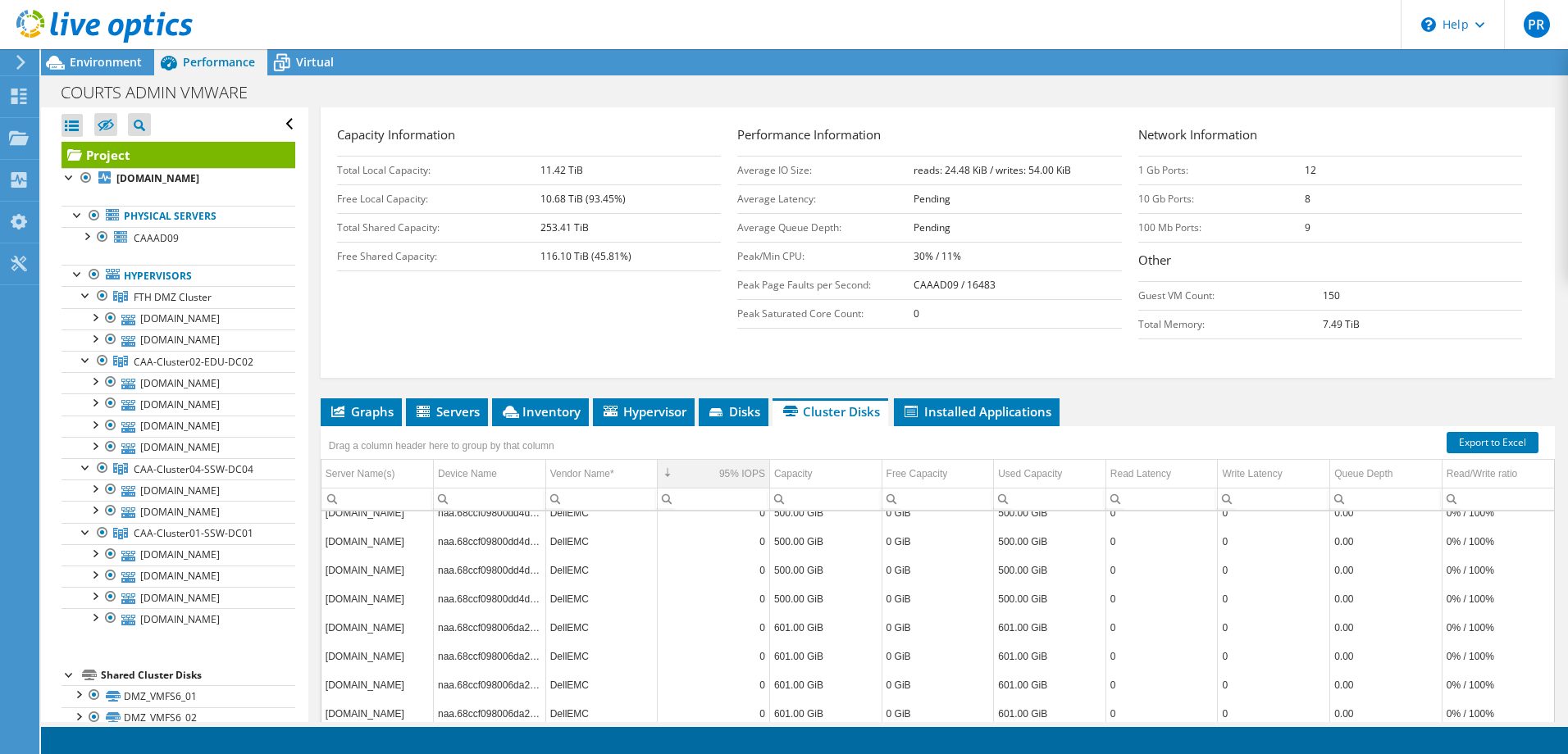
scroll to position [5538, 0]
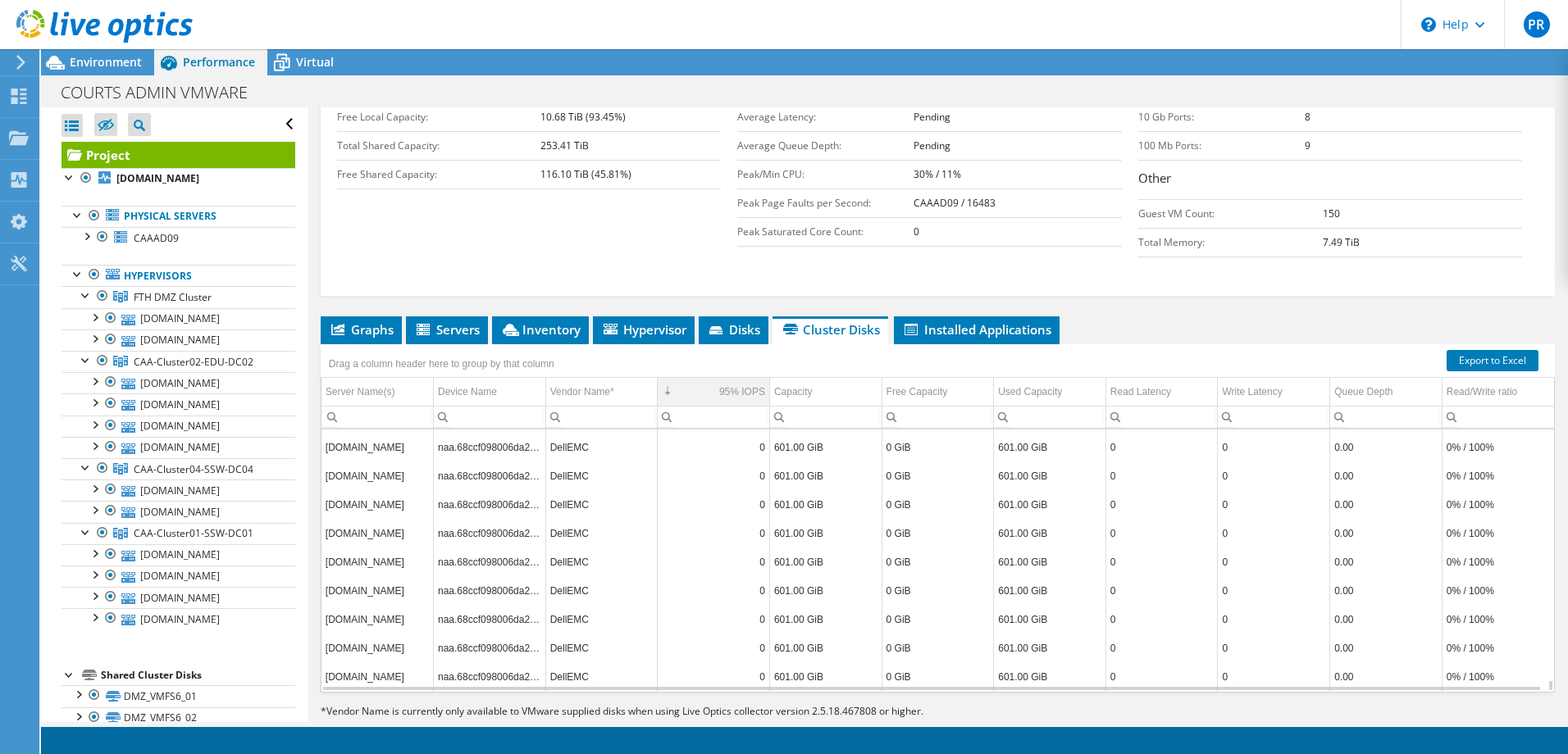
click at [1482, 548] on td "0% / 100%" at bounding box center [1497, 562] width 112 height 29
click at [1030, 576] on td "601.00 GiB" at bounding box center [1049, 591] width 112 height 29
click at [785, 548] on td "601.00 GiB" at bounding box center [825, 562] width 112 height 29
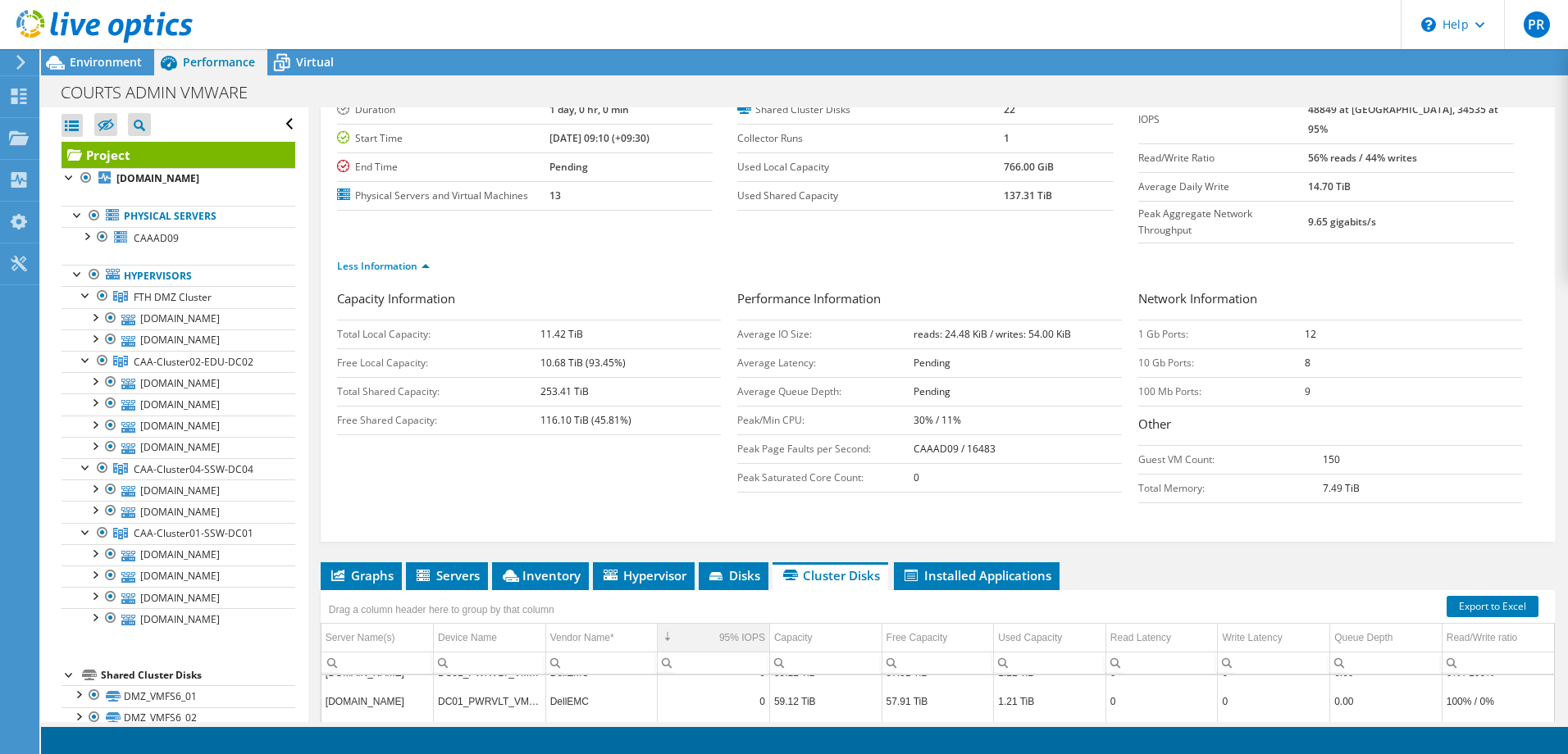
scroll to position [364, 0]
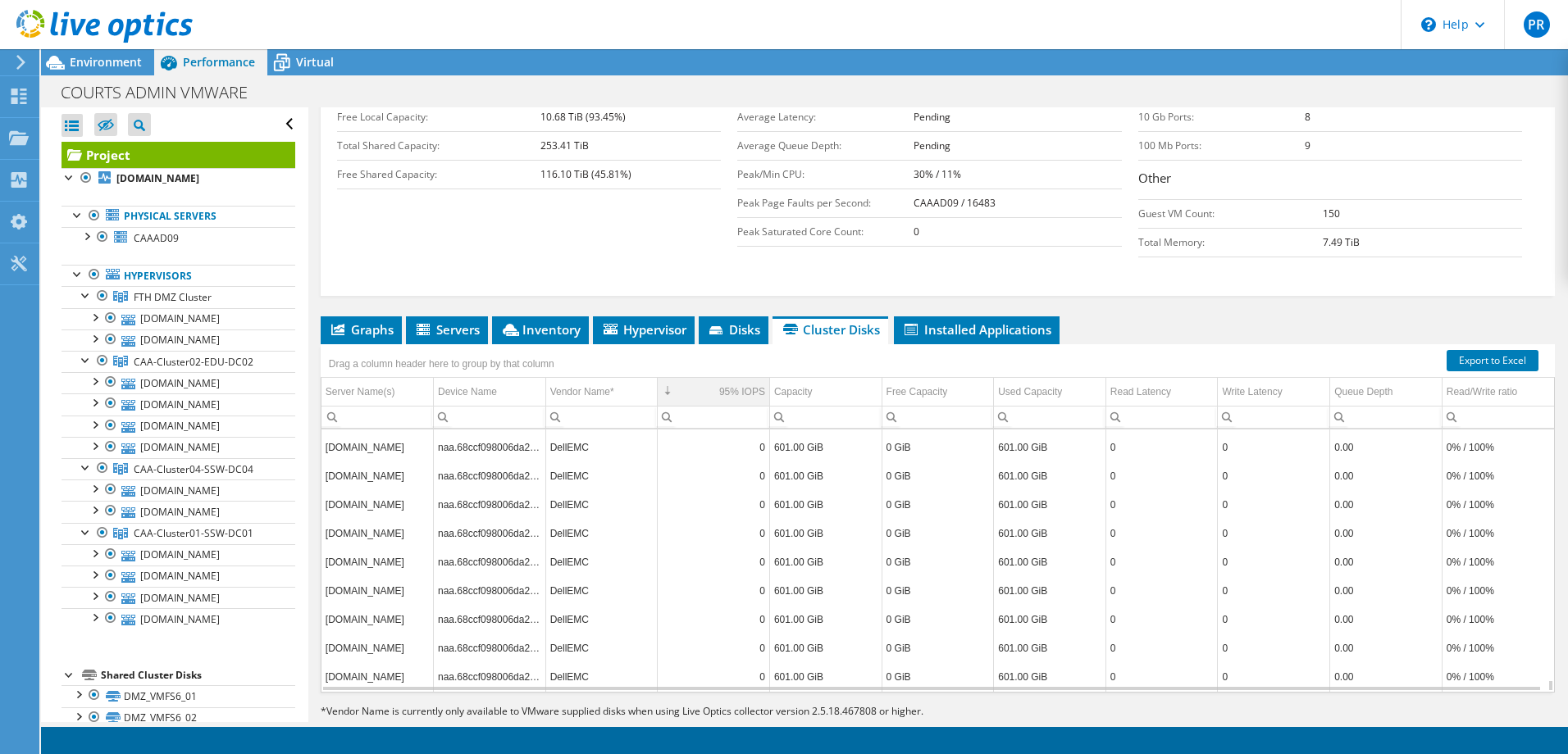
click at [567, 433] on td "DellEMC" at bounding box center [601, 448] width 112 height 29
click at [1518, 543] on td "40% / 60%" at bounding box center [1497, 558] width 112 height 29
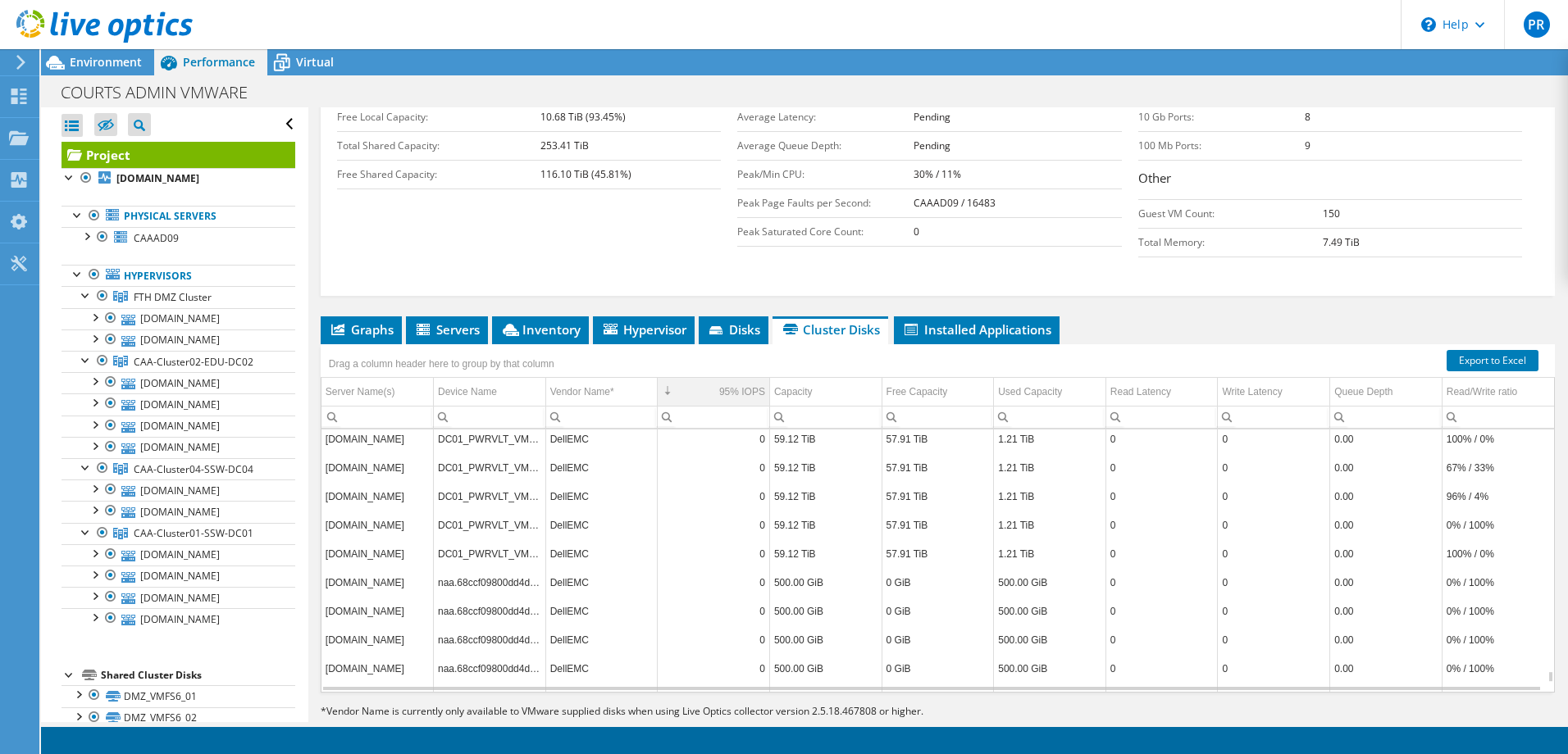
scroll to position [5538, 0]
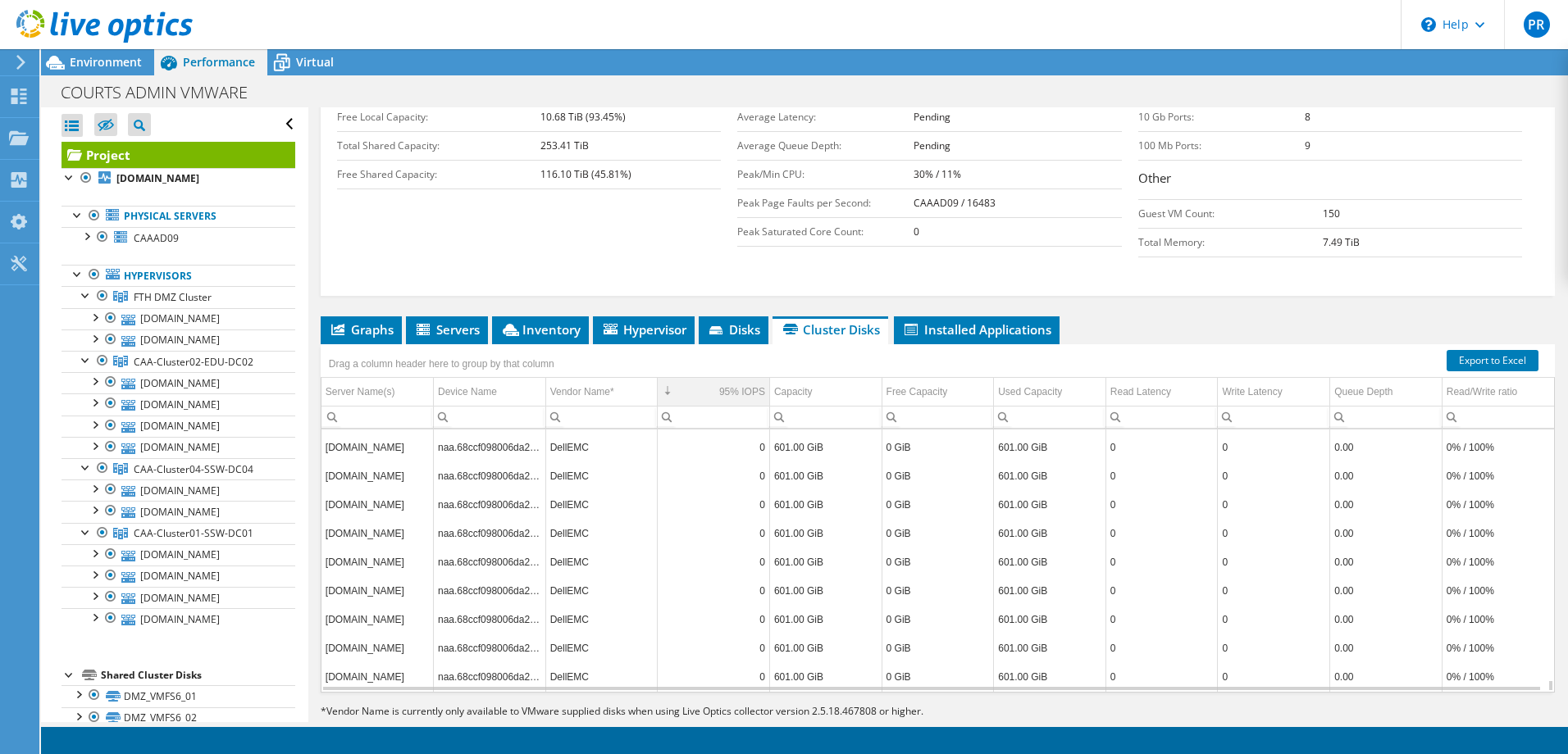
click at [725, 519] on td "0" at bounding box center [713, 533] width 112 height 29
click at [669, 385] on span "95% IOPS Column" at bounding box center [667, 390] width 11 height 11
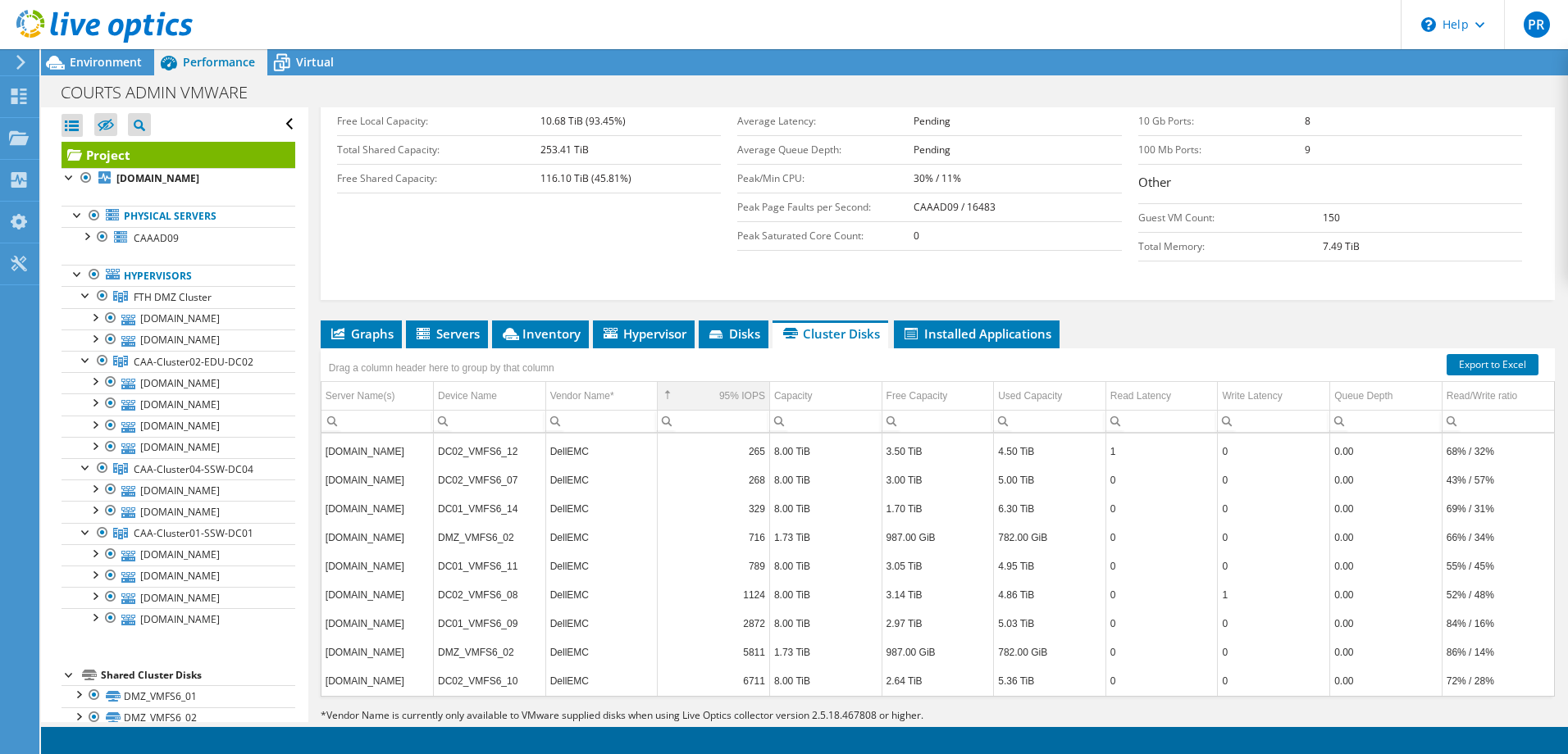
click at [672, 382] on td "95% IOPS" at bounding box center [713, 396] width 112 height 29
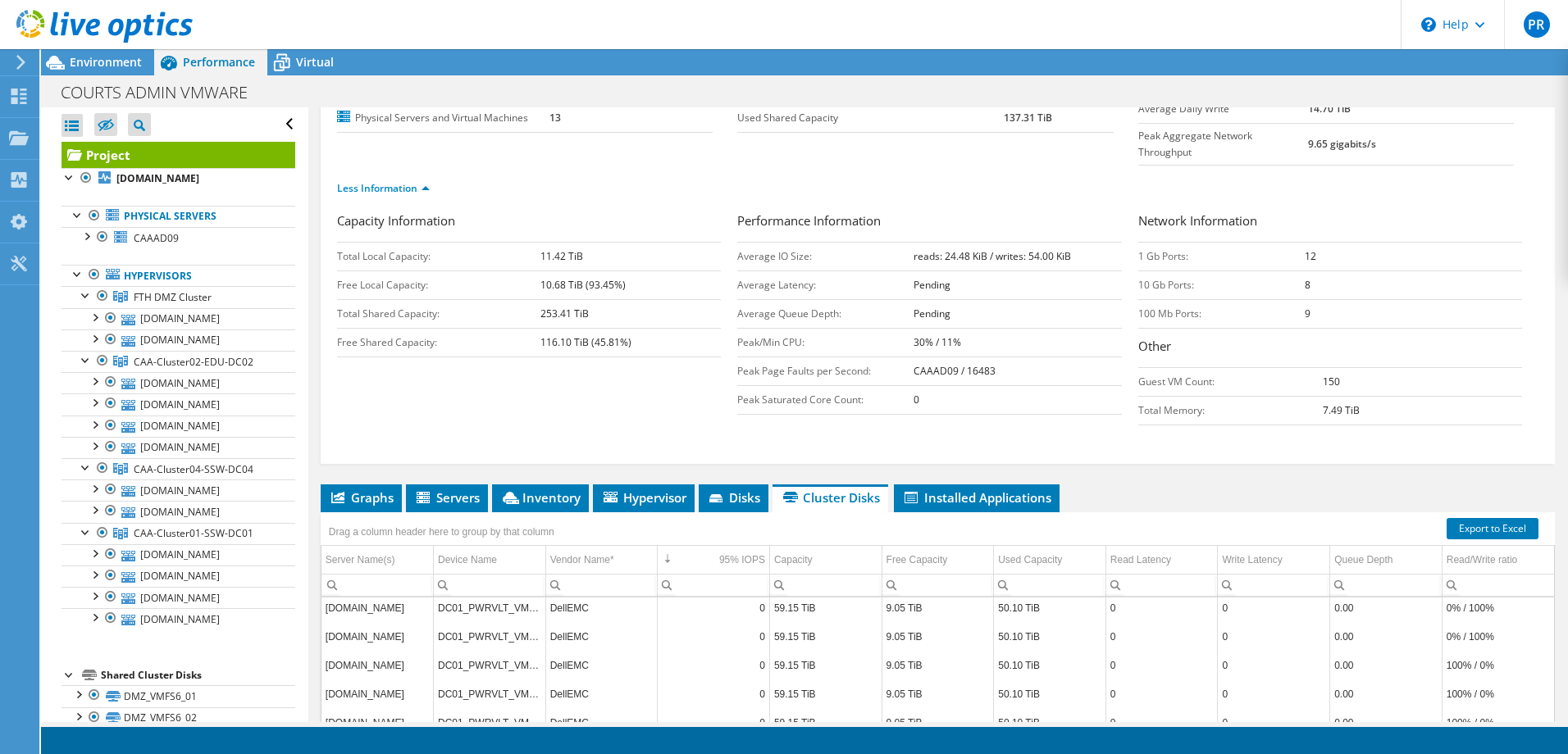
scroll to position [0, 0]
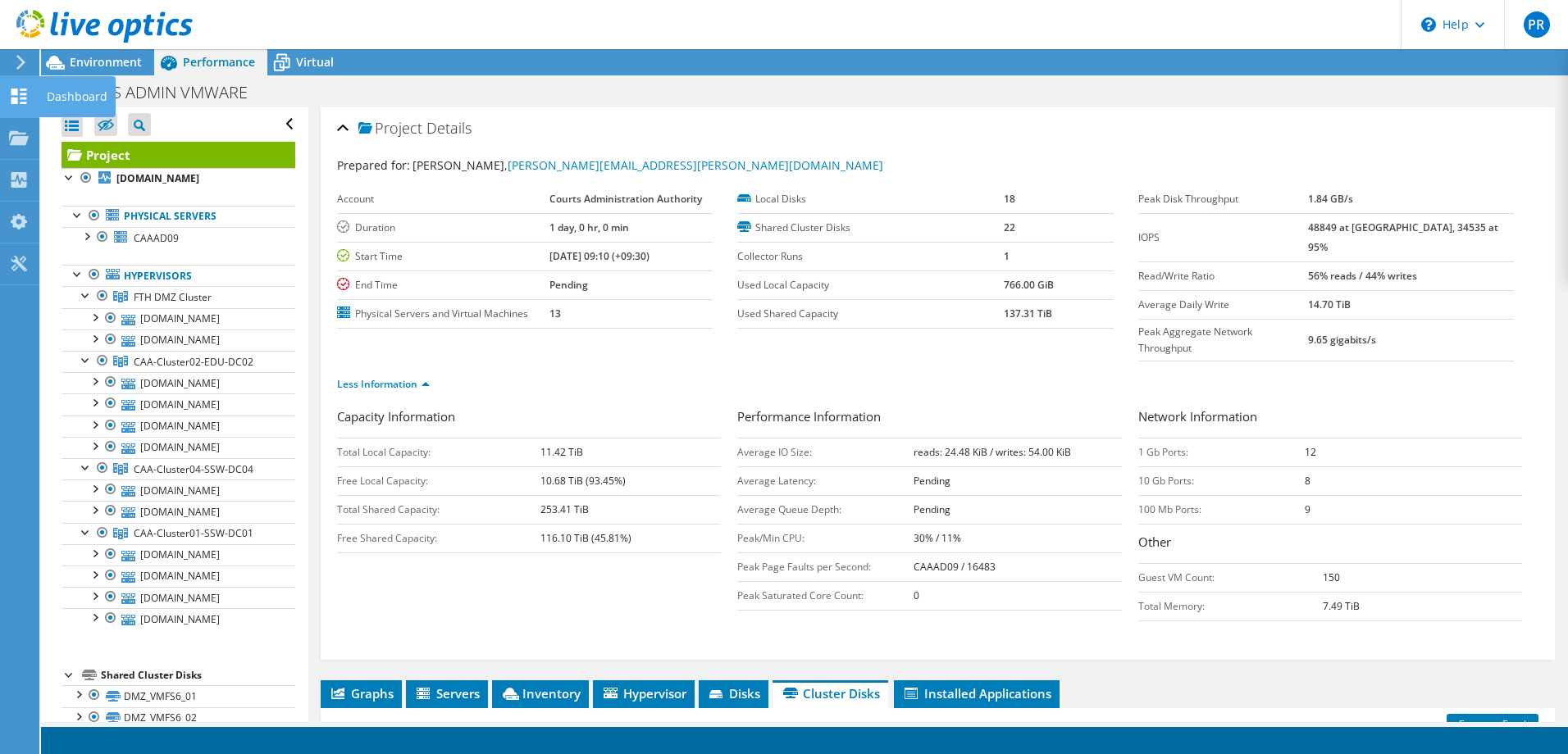
click at [17, 88] on use at bounding box center [19, 96] width 15 height 15
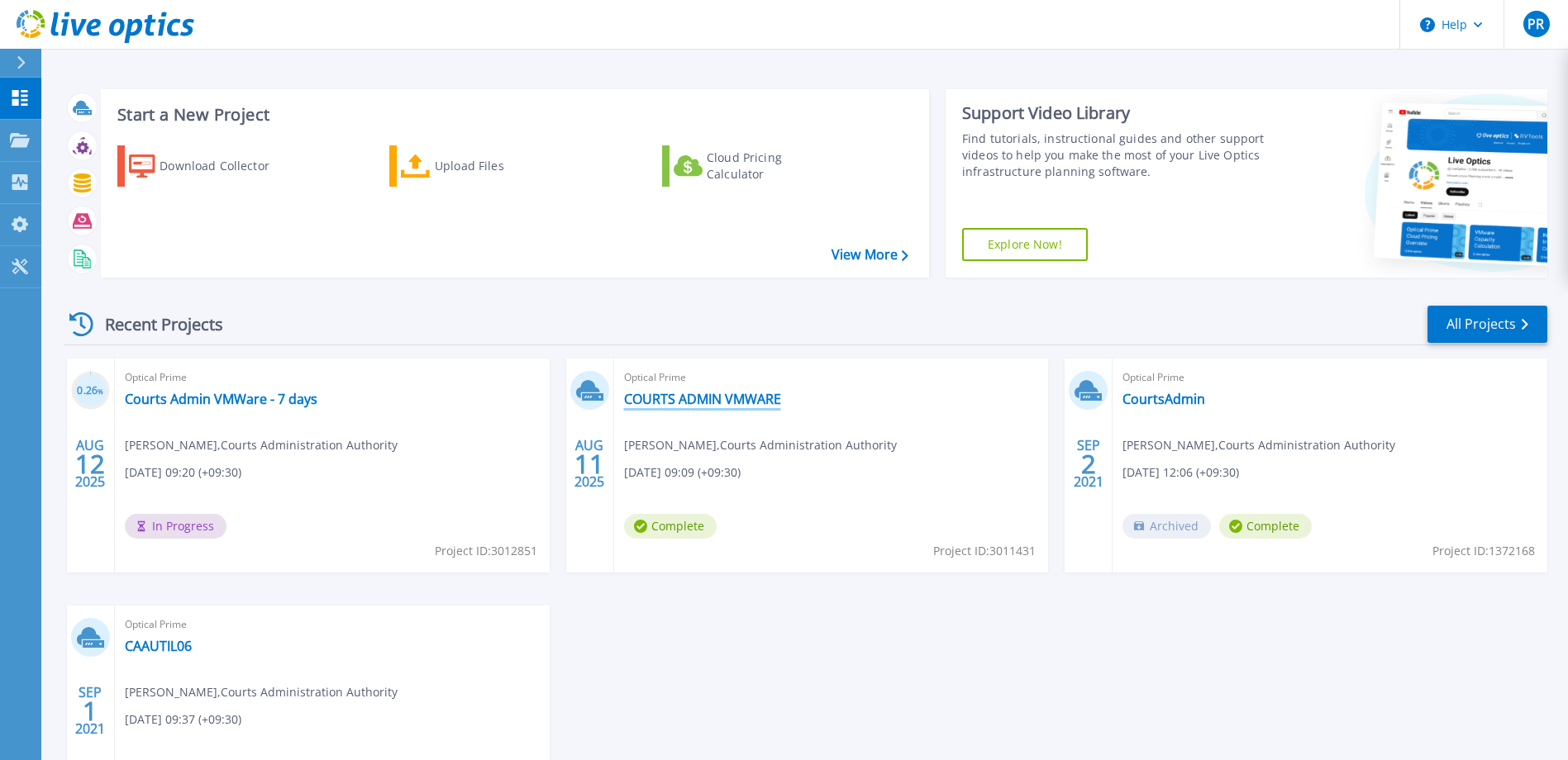
click at [686, 399] on link "COURTS ADMIN VMWARE" at bounding box center [702, 399] width 157 height 16
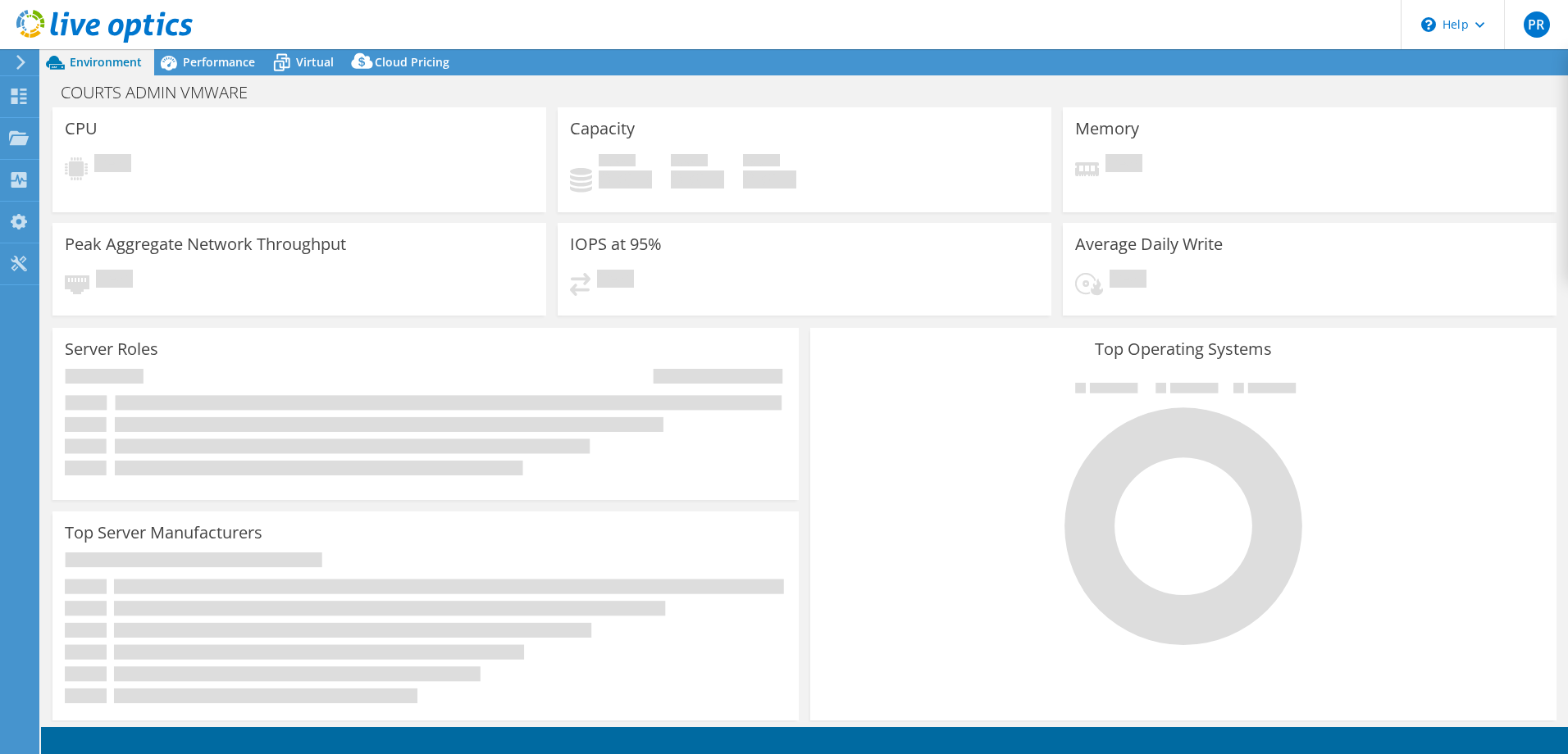
select select "USD"
